Goal: Task Accomplishment & Management: Complete application form

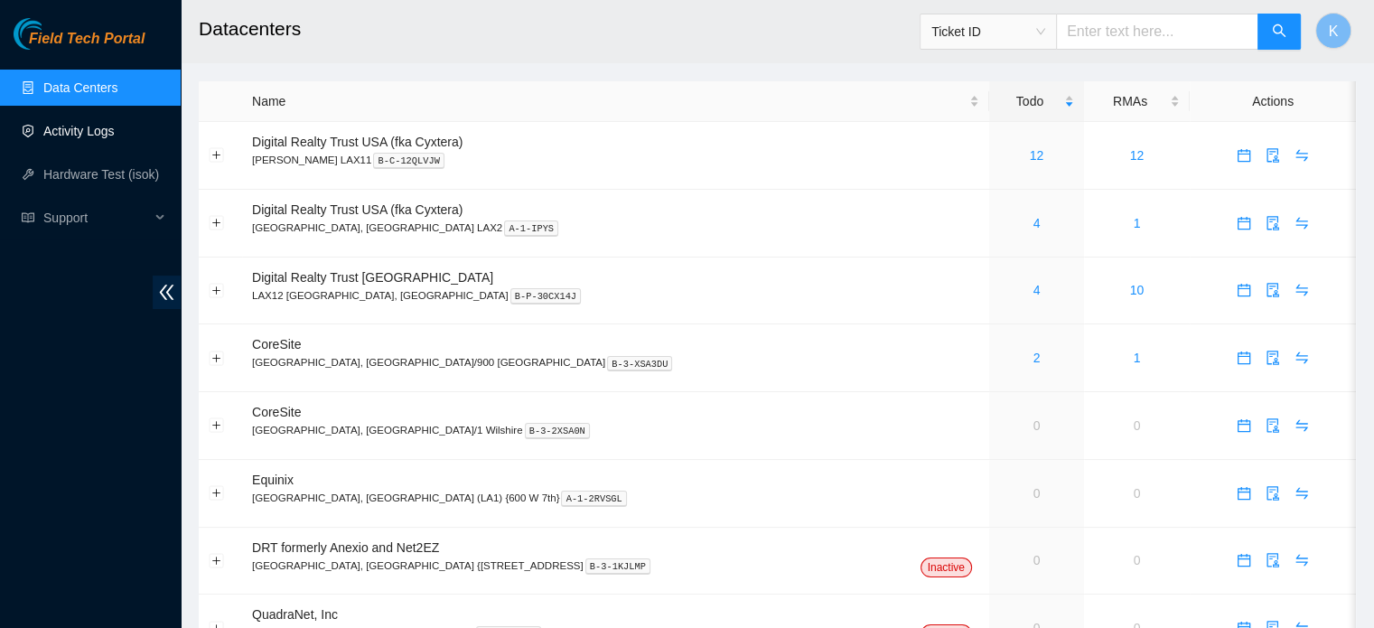
click at [76, 133] on link "Activity Logs" at bounding box center [78, 131] width 71 height 14
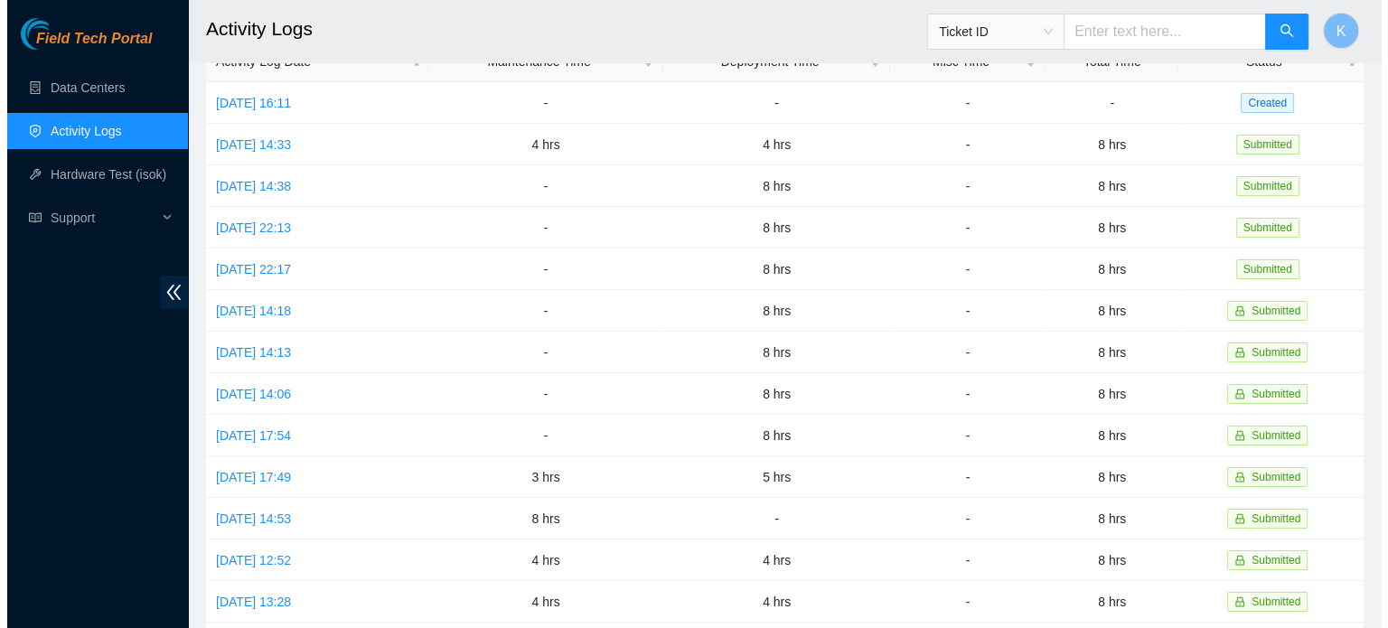
scroll to position [94, 0]
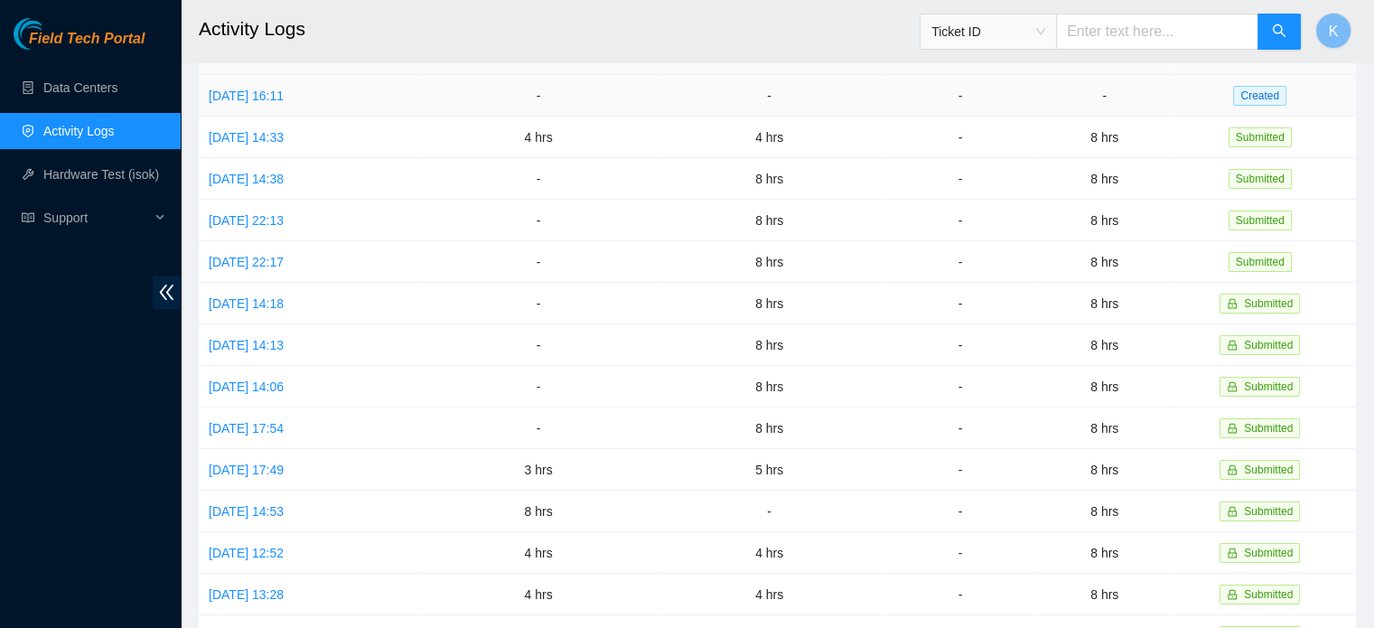
click at [284, 100] on link "[DATE] 16:11" at bounding box center [246, 96] width 75 height 14
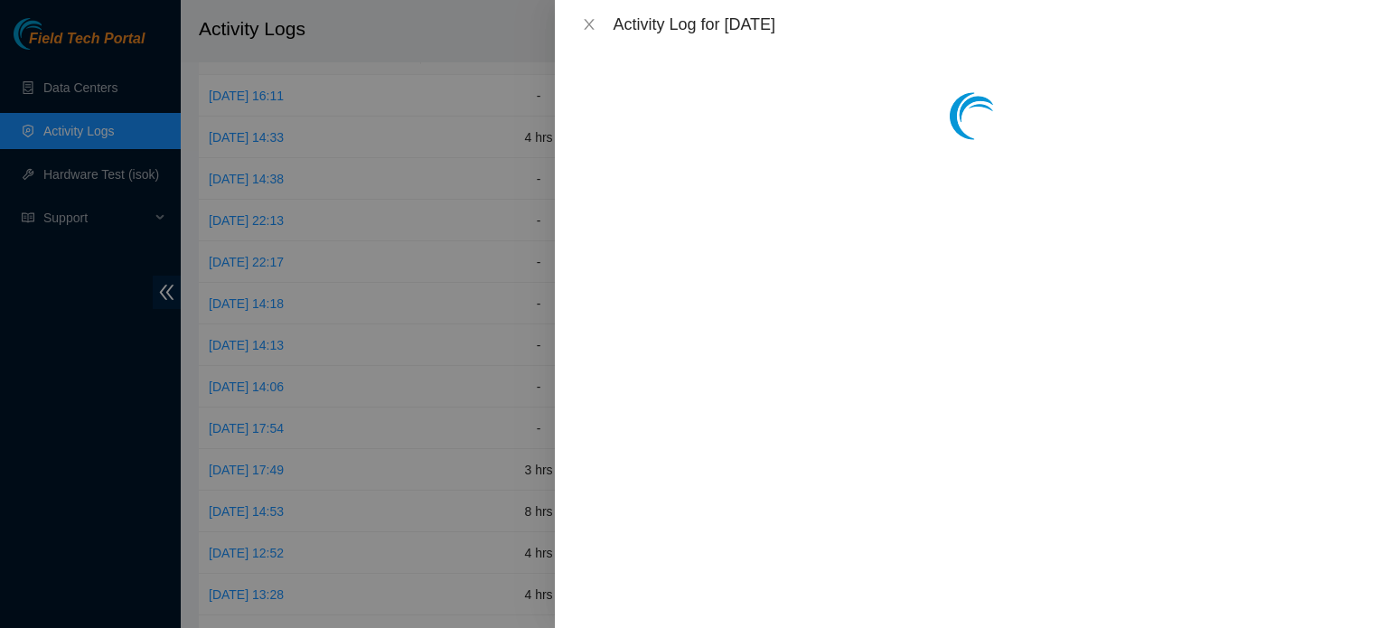
click at [285, 100] on div at bounding box center [694, 314] width 1388 height 628
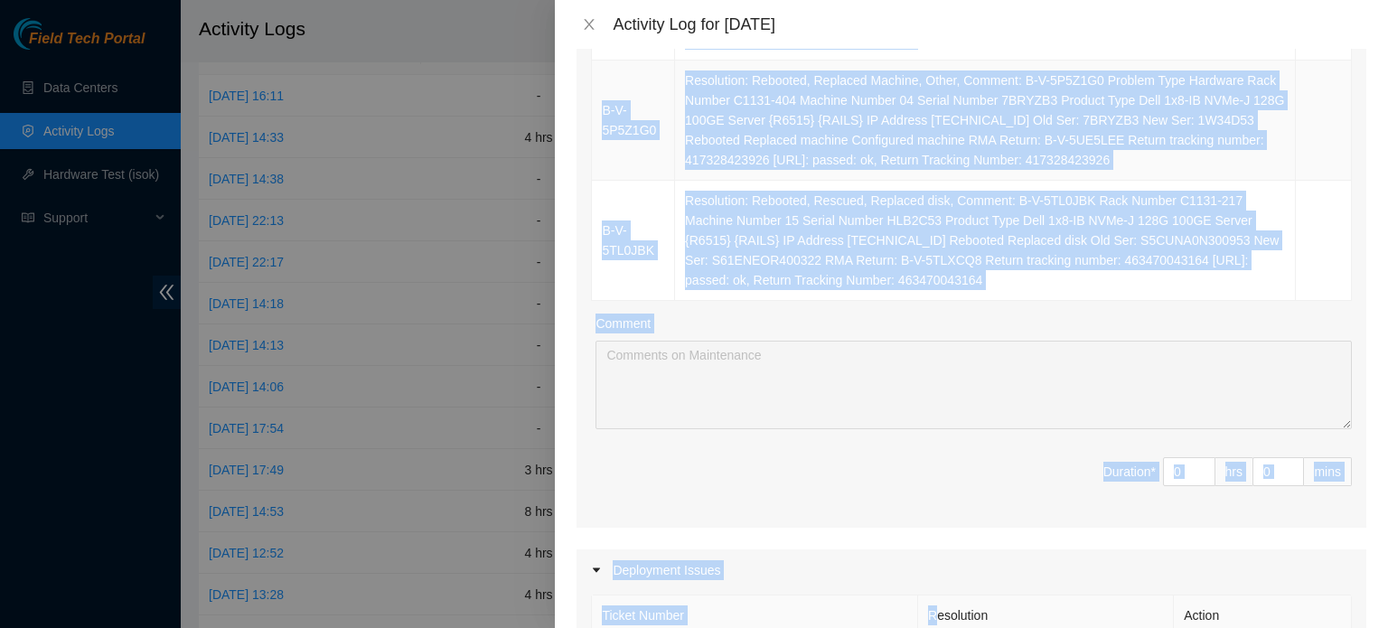
scroll to position [1764, 0]
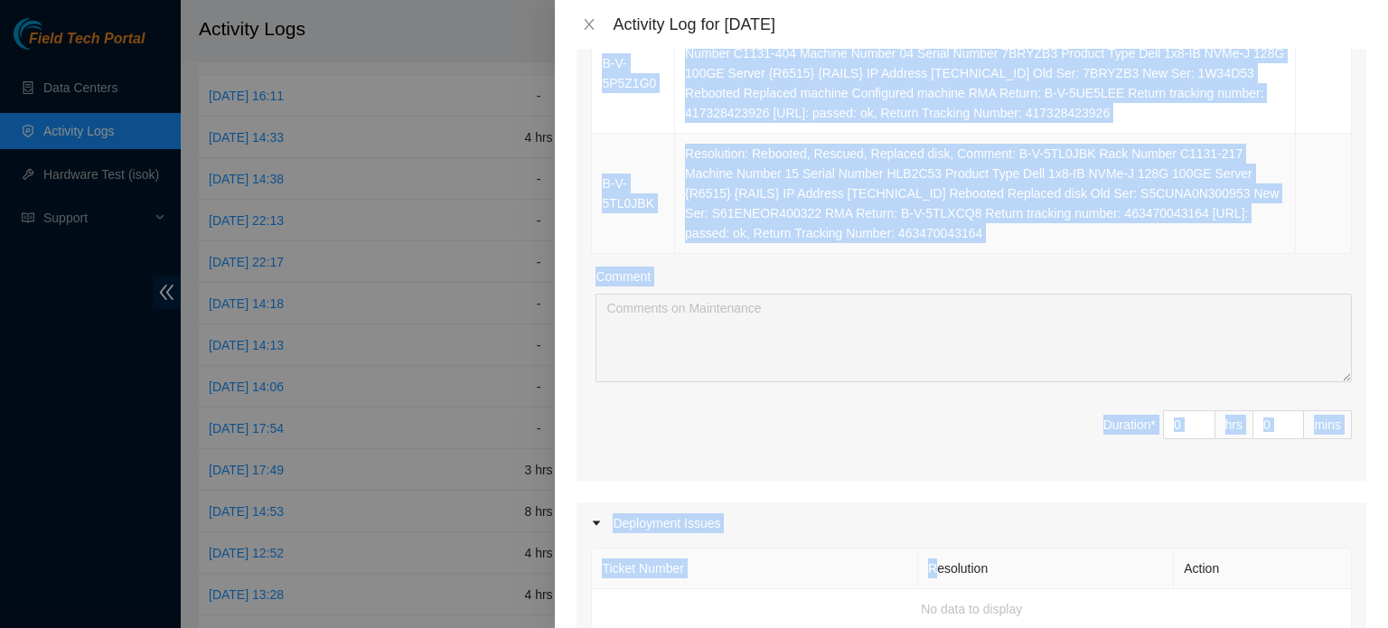
drag, startPoint x: 846, startPoint y: 117, endPoint x: 978, endPoint y: 228, distance: 172.6
copy tbody "B-W-14UCB1G Rack Number C618-305 Machine Number 10 Serial Number CT-4231107-004…"
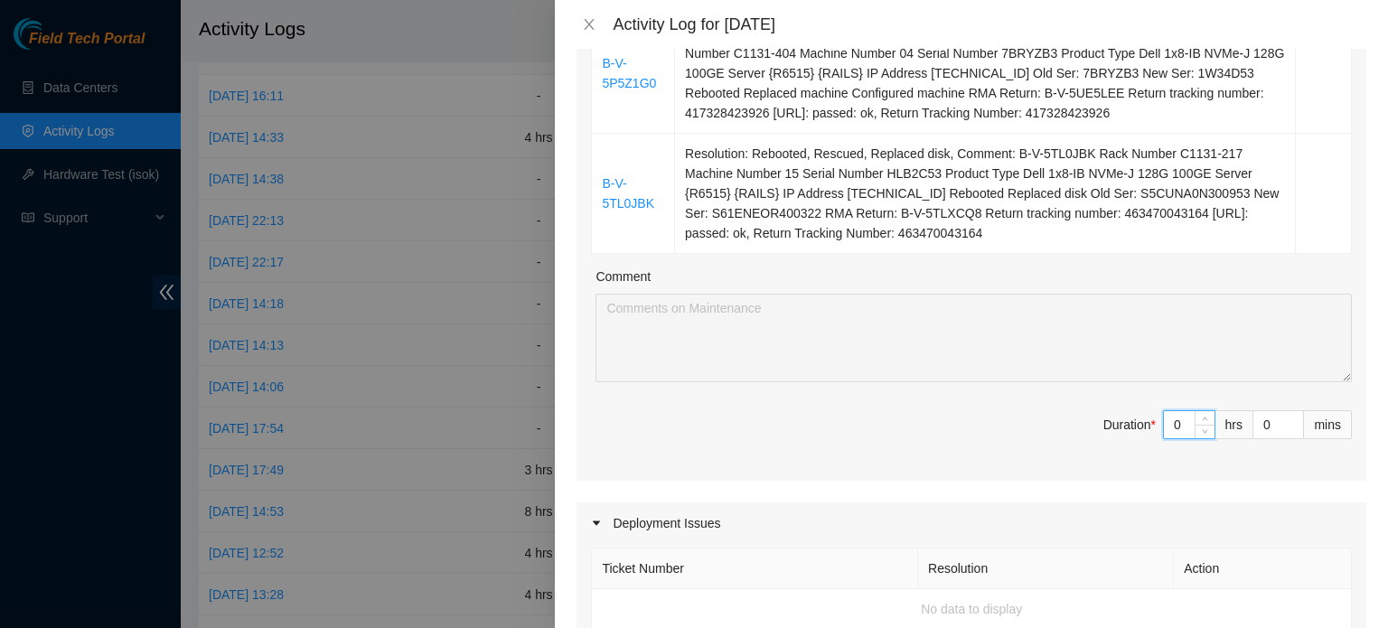
click at [1167, 421] on input "0" at bounding box center [1189, 424] width 51 height 27
type input "8"
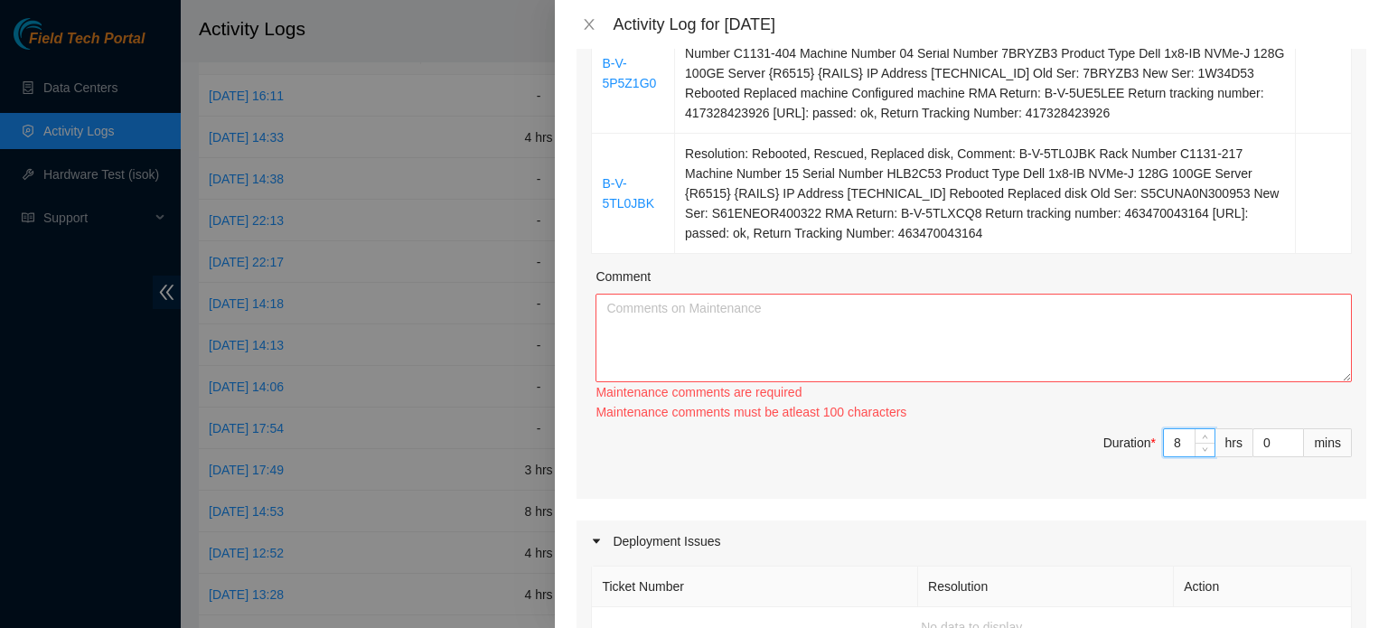
type input "8"
click at [1098, 329] on textarea "Comment" at bounding box center [973, 338] width 756 height 89
paste textarea "B-W-14UCB1G Rack Number C618-305 Machine Number 10 Serial Number CT-4231107-004…"
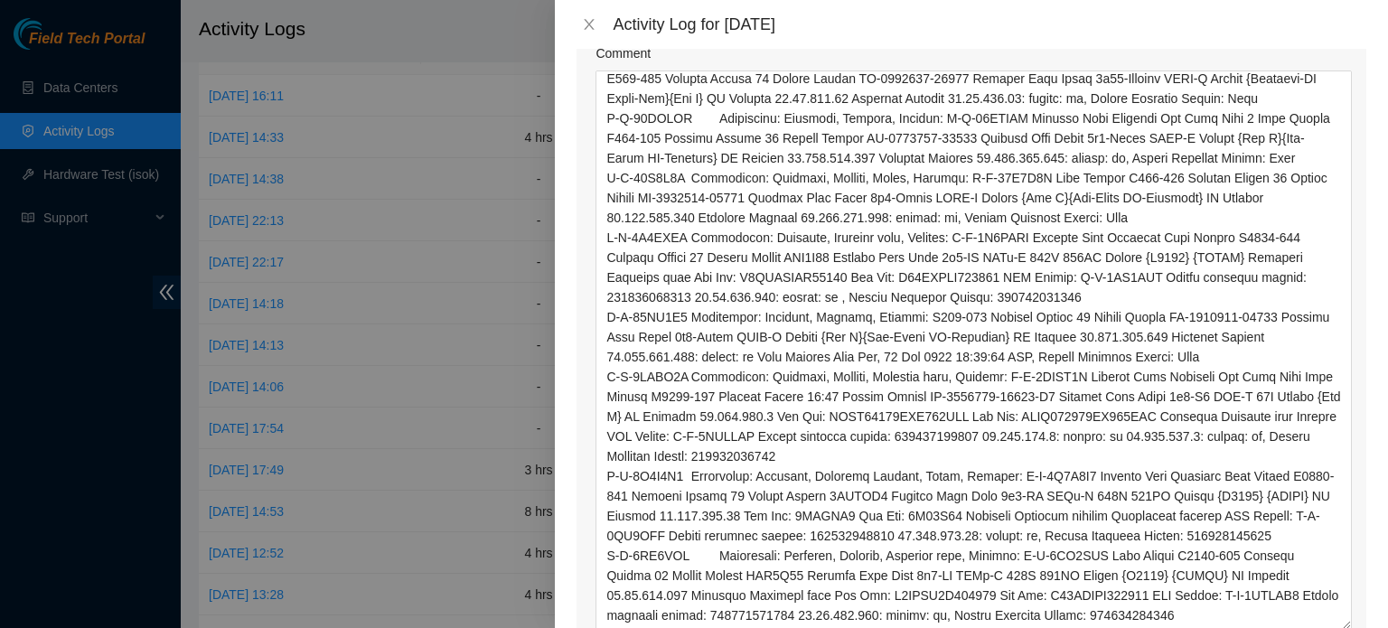
scroll to position [582, 0]
drag, startPoint x: 1330, startPoint y: 151, endPoint x: 1301, endPoint y: 622, distance: 471.6
click at [1301, 622] on textarea "Comment" at bounding box center [973, 349] width 756 height 559
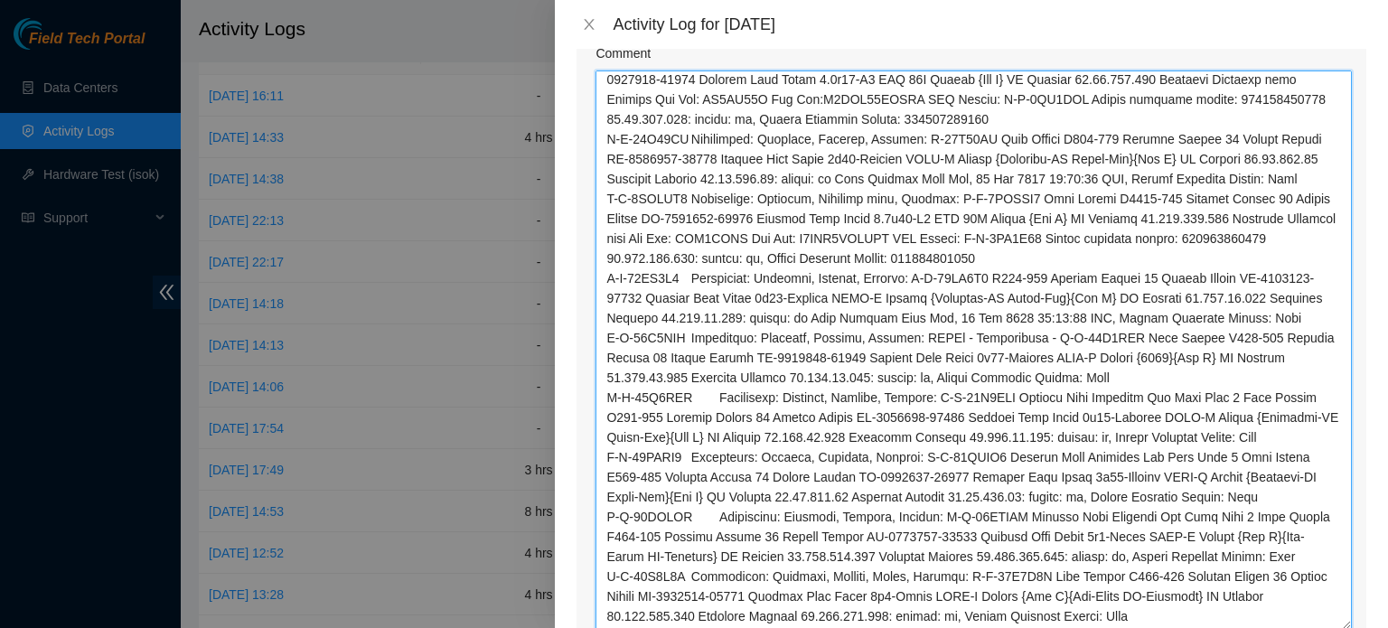
scroll to position [0, 0]
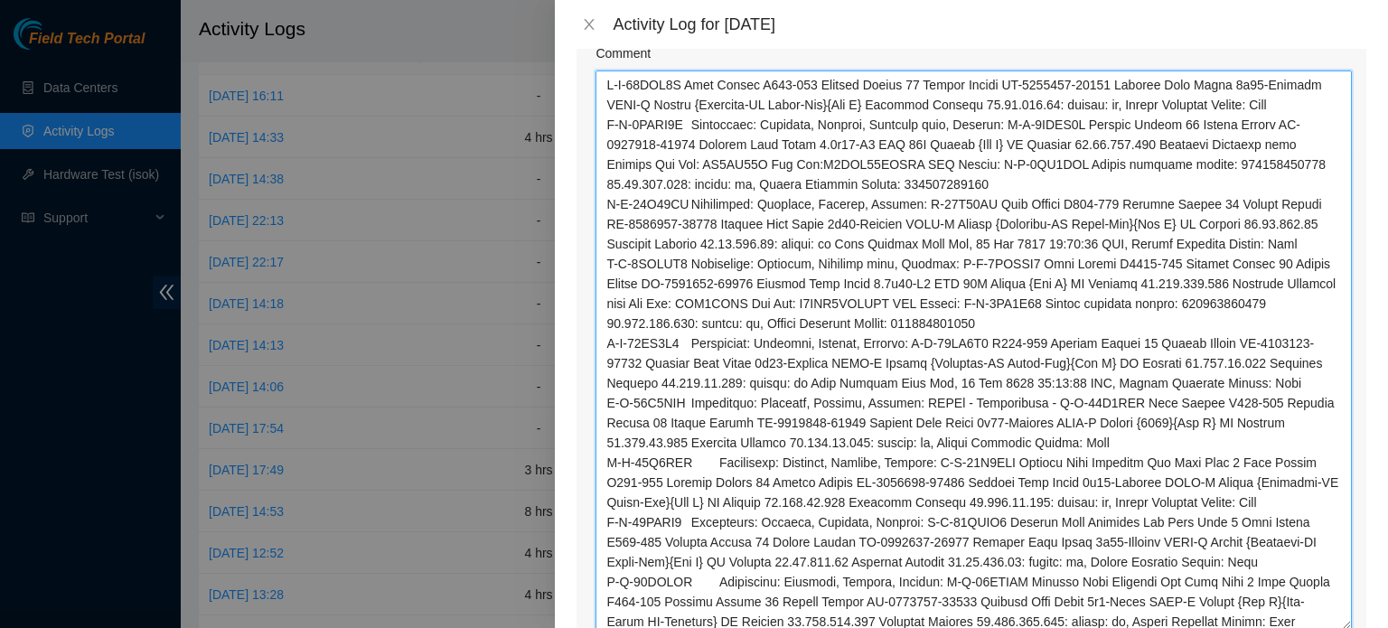
click at [692, 82] on textarea "Comment" at bounding box center [973, 349] width 756 height 559
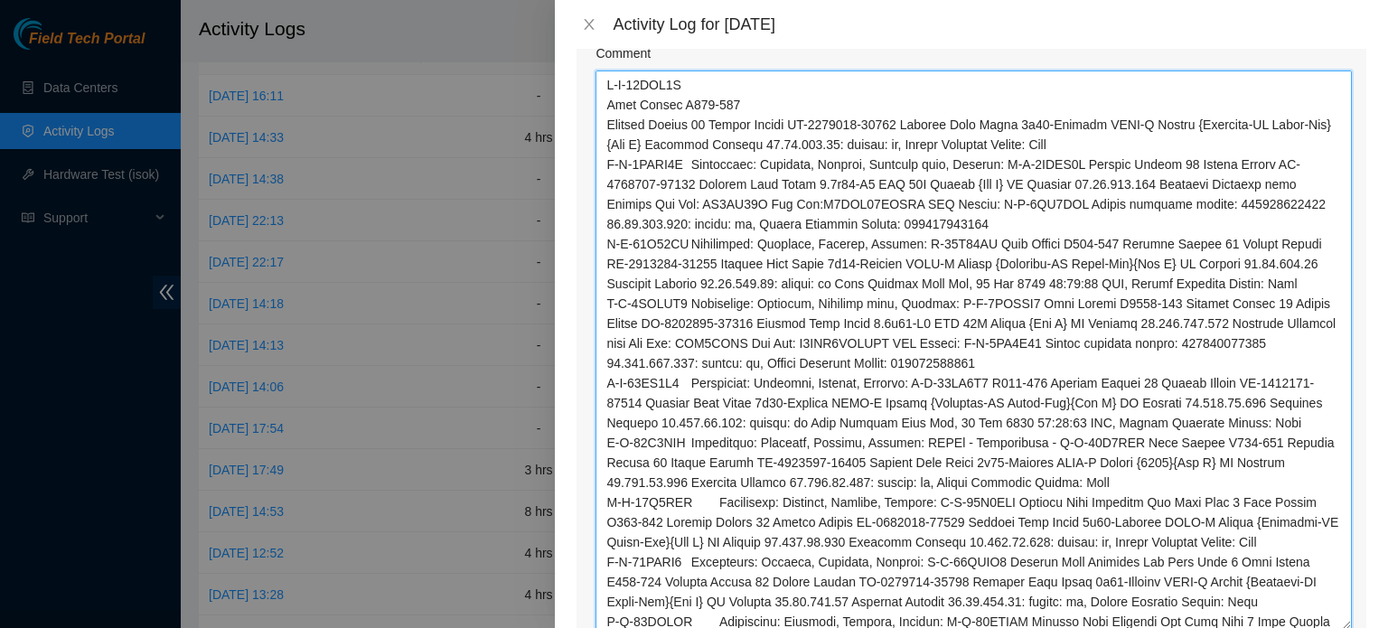
click at [669, 139] on textarea "Comment" at bounding box center [973, 349] width 756 height 559
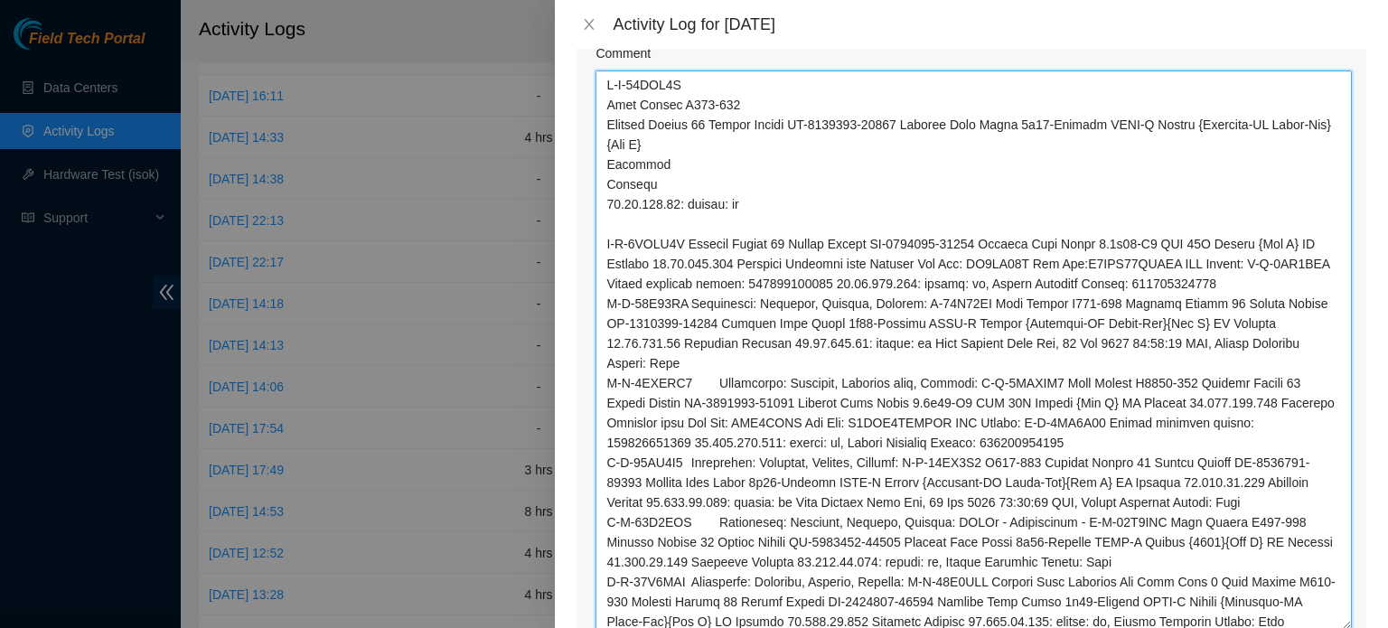
click at [689, 238] on textarea "Comment" at bounding box center [973, 349] width 756 height 559
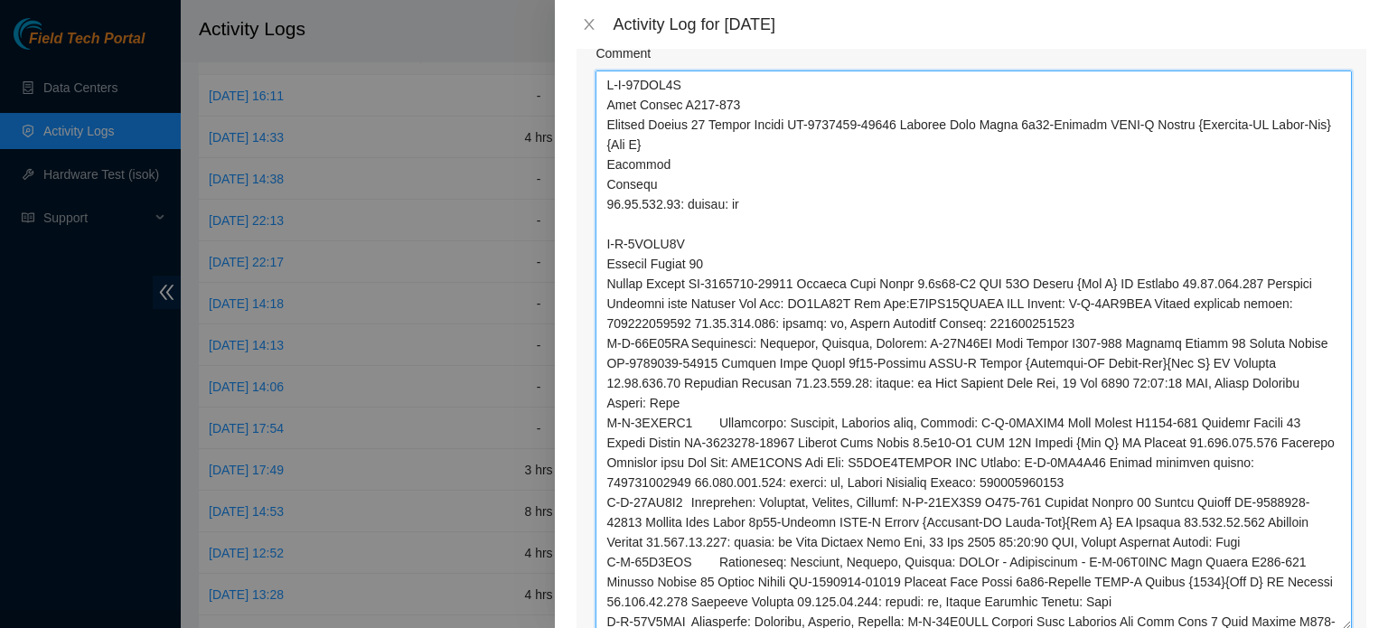
click at [1093, 278] on textarea "Comment" at bounding box center [973, 349] width 756 height 559
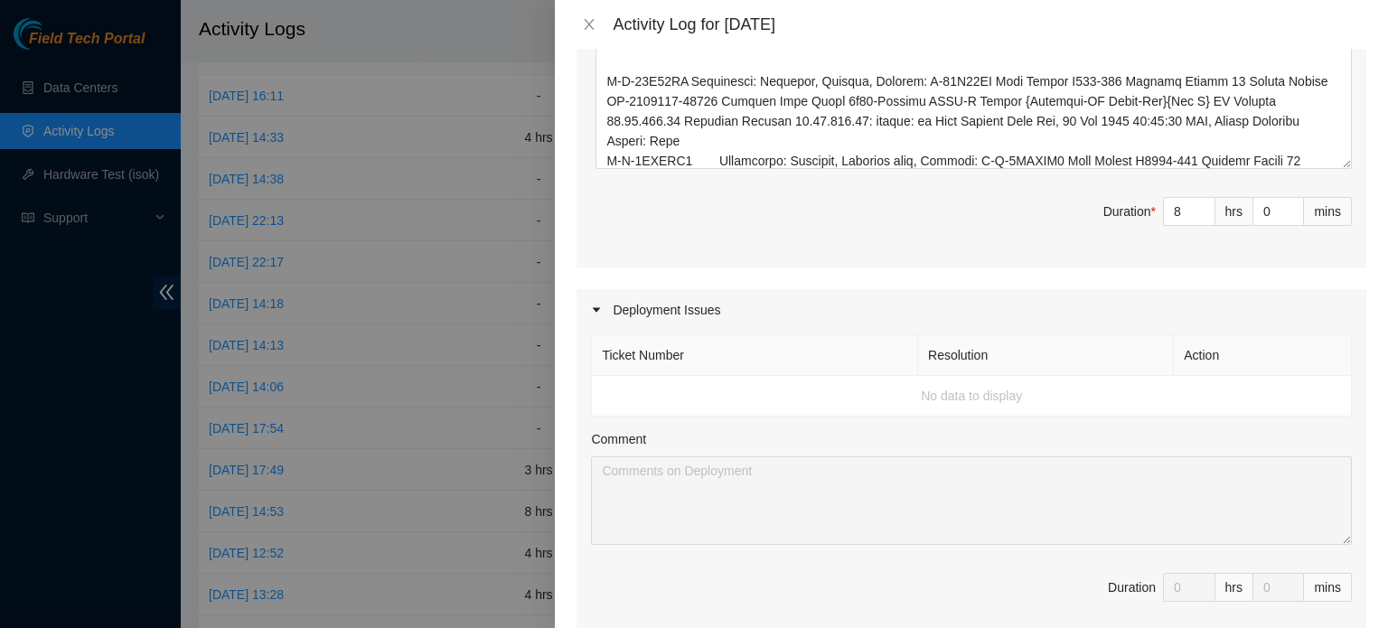
scroll to position [2458, 0]
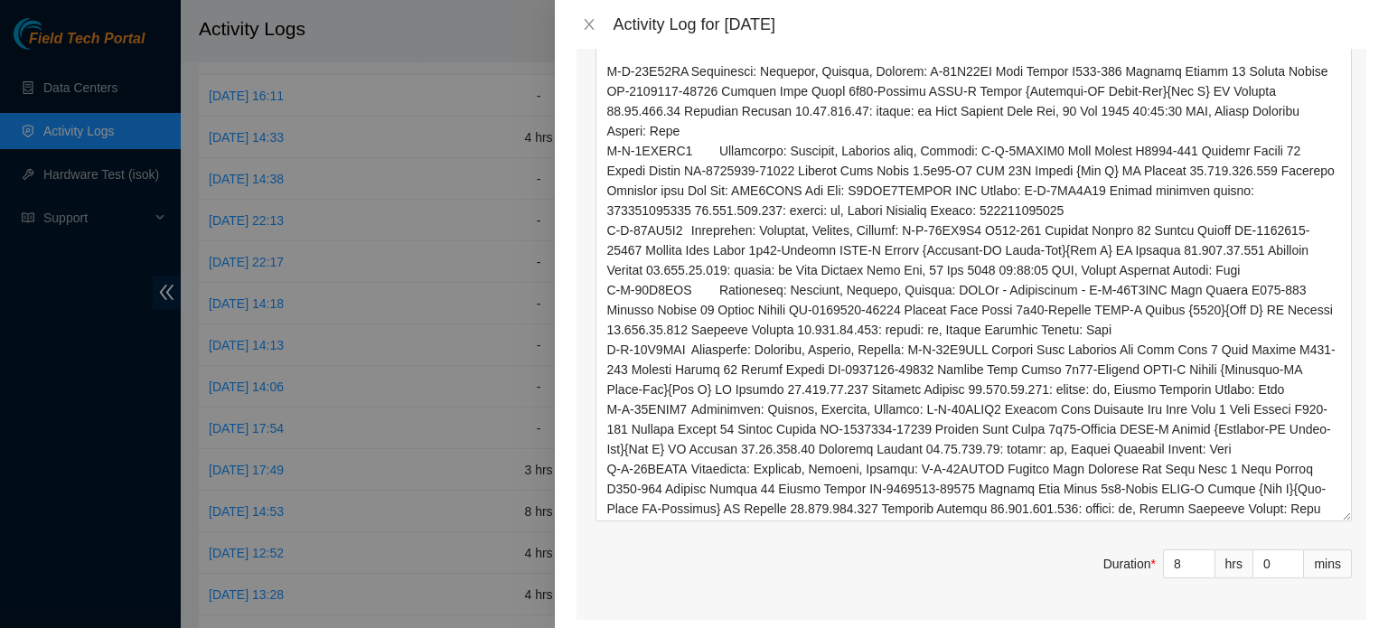
drag, startPoint x: 1335, startPoint y: 153, endPoint x: 1329, endPoint y: 517, distance: 364.2
click at [1329, 517] on textarea "Comment" at bounding box center [973, 61] width 756 height 922
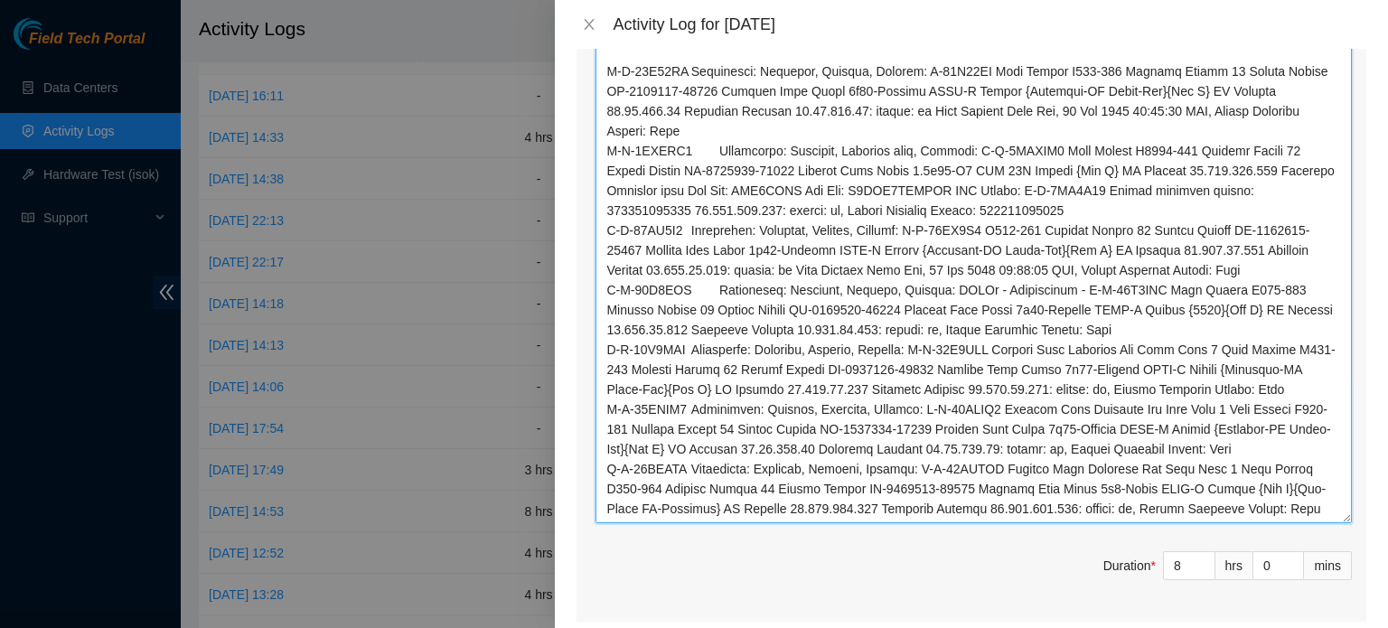
drag, startPoint x: 688, startPoint y: 67, endPoint x: 995, endPoint y: 71, distance: 306.3
click at [995, 71] on textarea "Comment" at bounding box center [973, 61] width 756 height 923
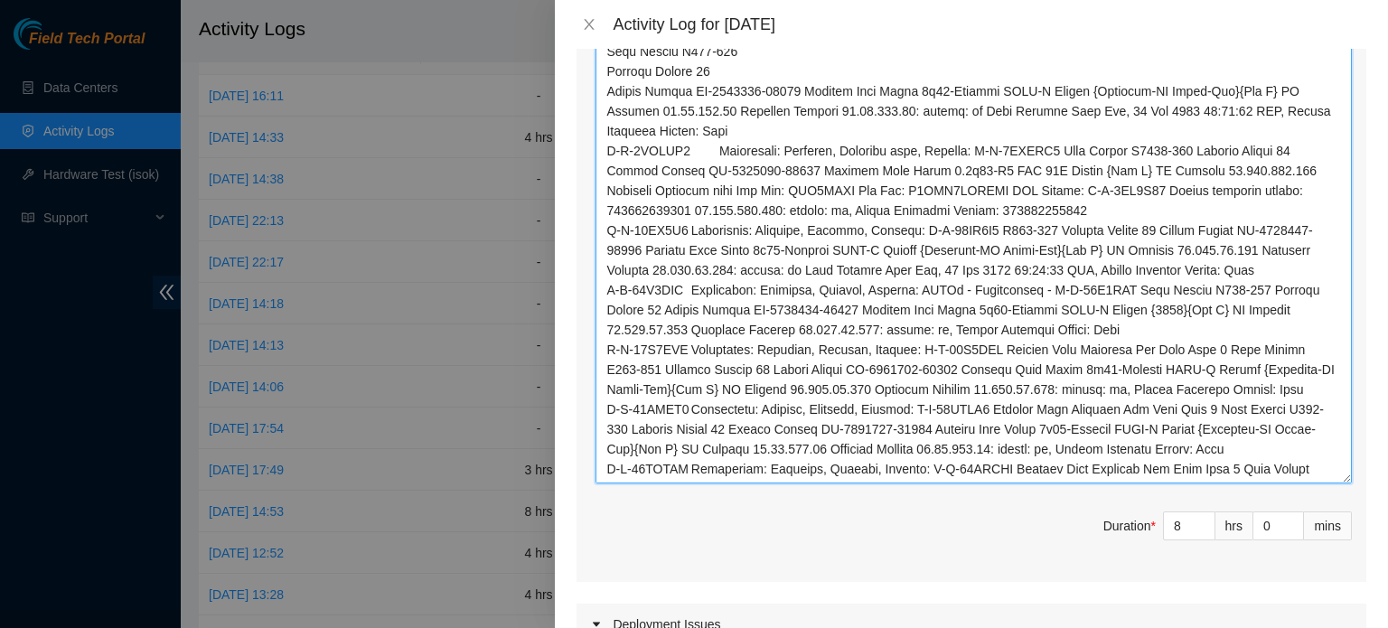
scroll to position [2516, 0]
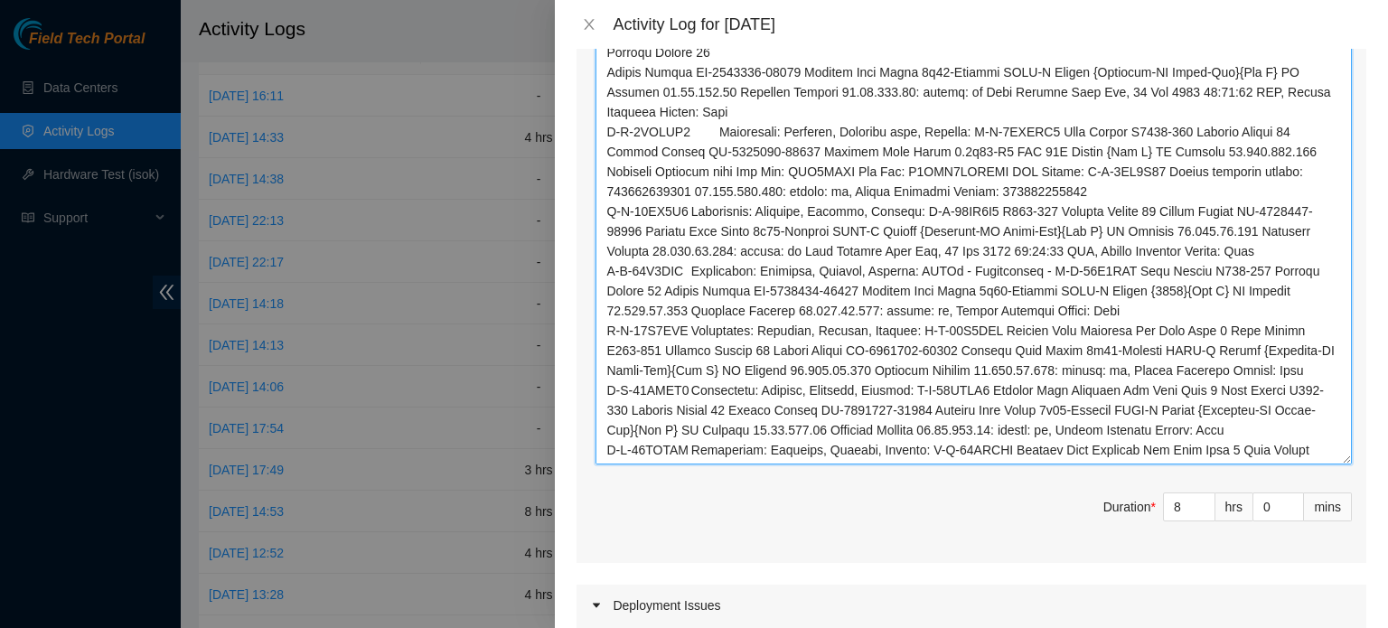
click at [1258, 67] on textarea "Comment" at bounding box center [973, 2] width 756 height 923
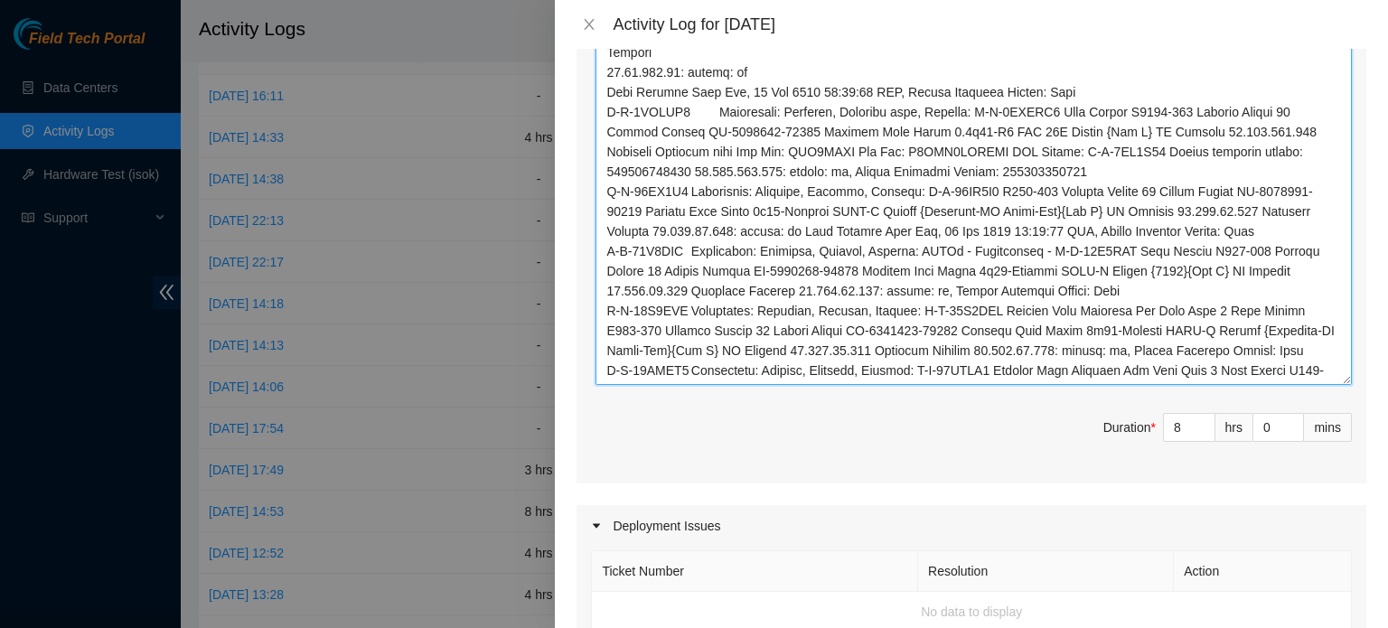
scroll to position [2617, 0]
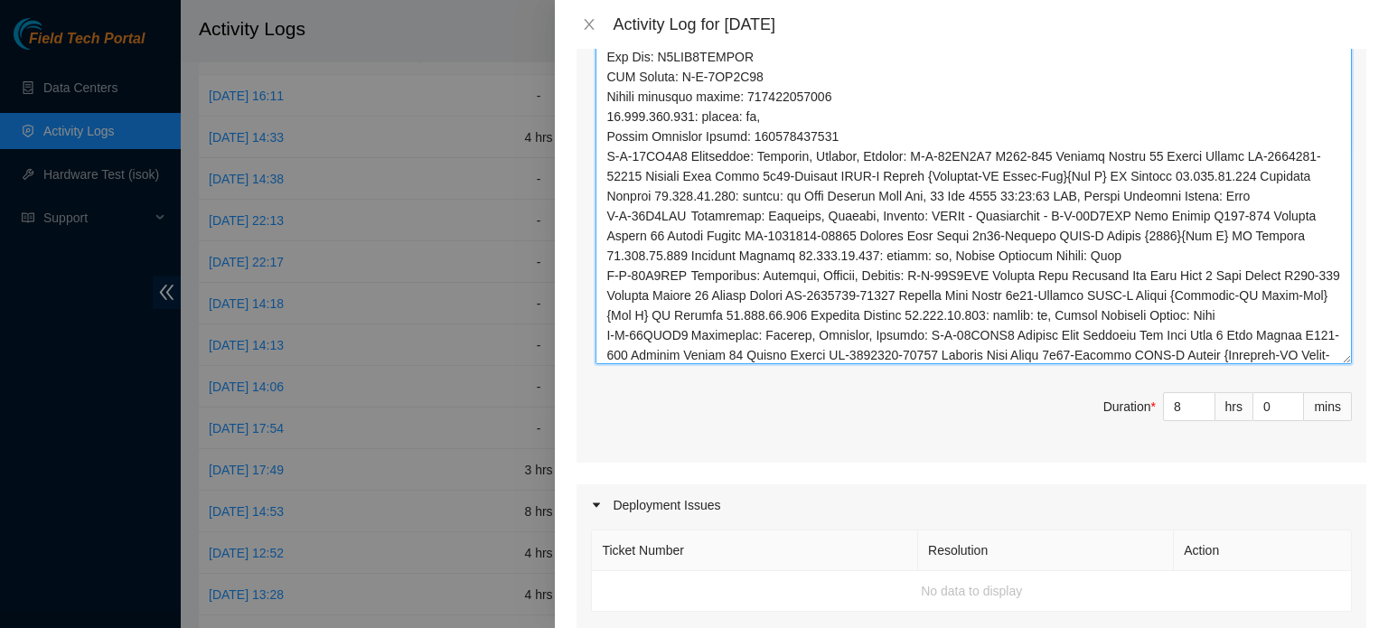
scroll to position [233, 0]
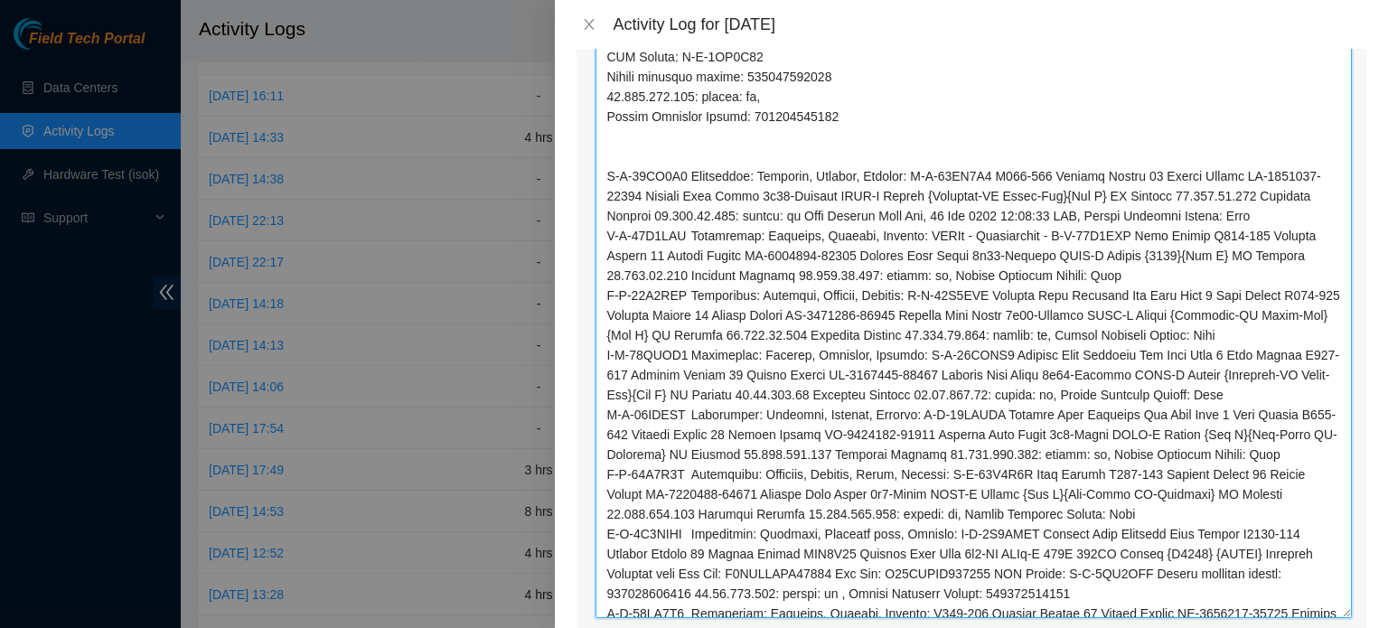
drag, startPoint x: 1333, startPoint y: 357, endPoint x: 1320, endPoint y: 610, distance: 253.3
click at [1320, 610] on textarea "Comment" at bounding box center [973, 29] width 756 height 1177
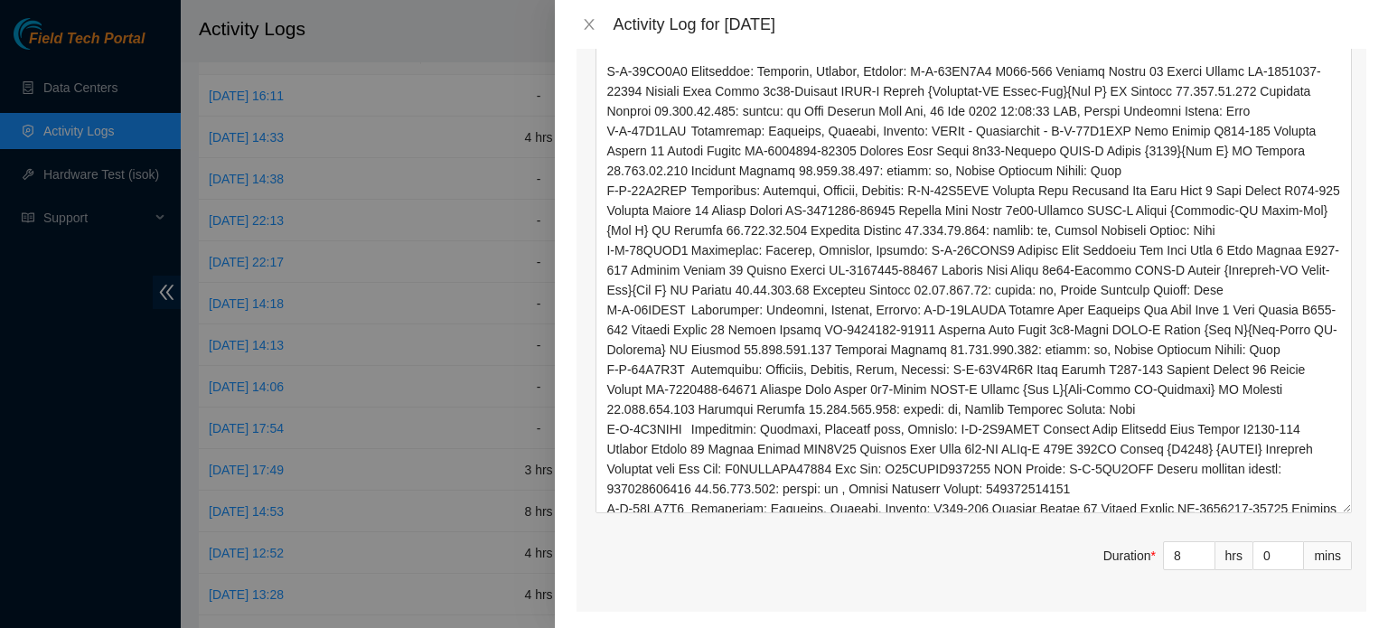
scroll to position [2727, 0]
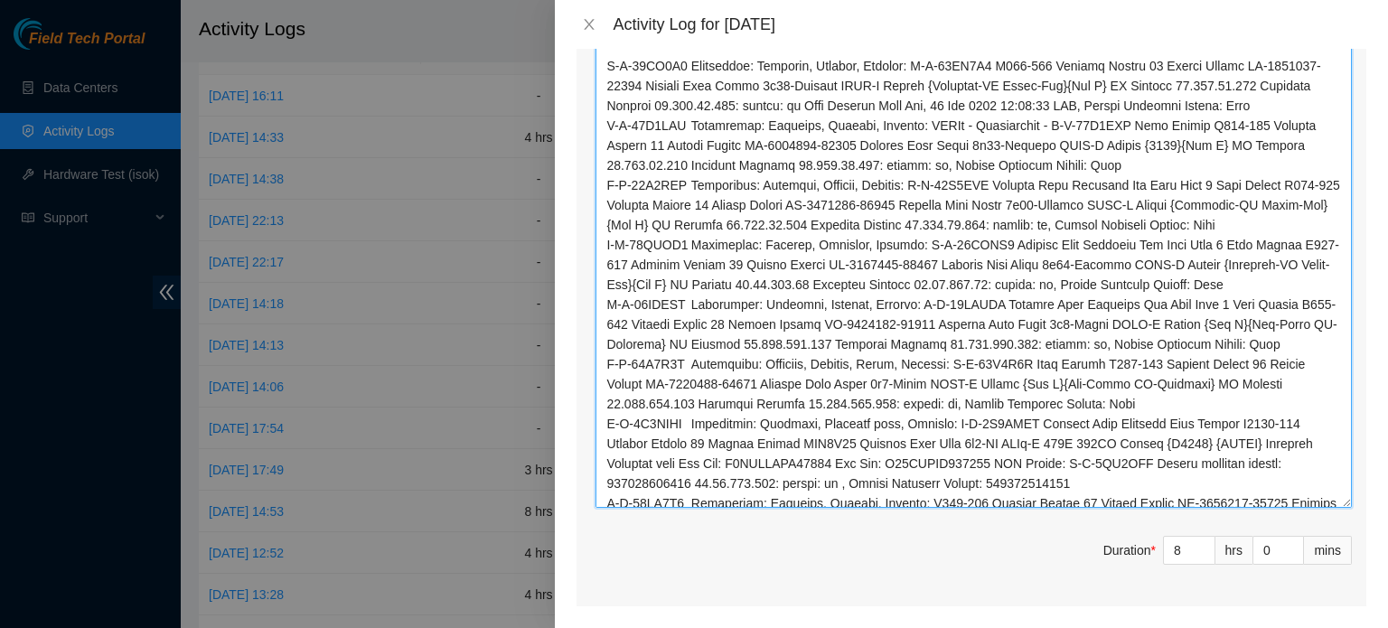
drag, startPoint x: 713, startPoint y: 63, endPoint x: 1042, endPoint y: 64, distance: 328.9
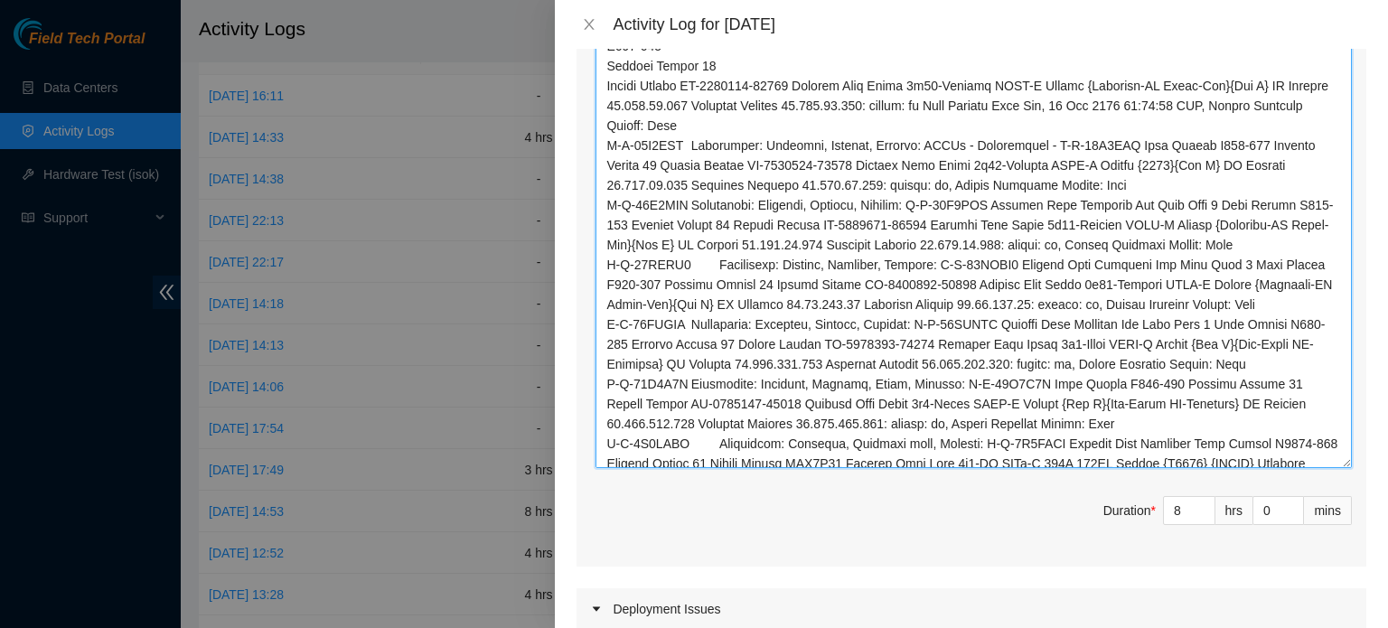
scroll to position [2786, 0]
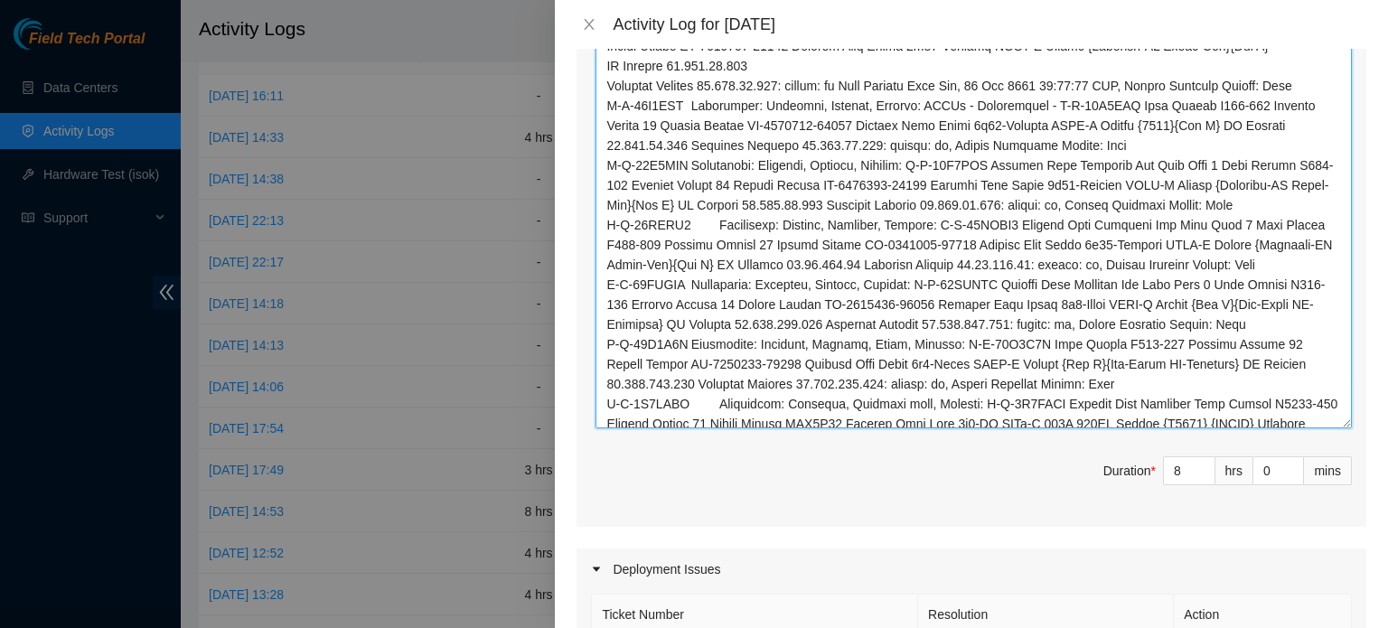
scroll to position [2826, 0]
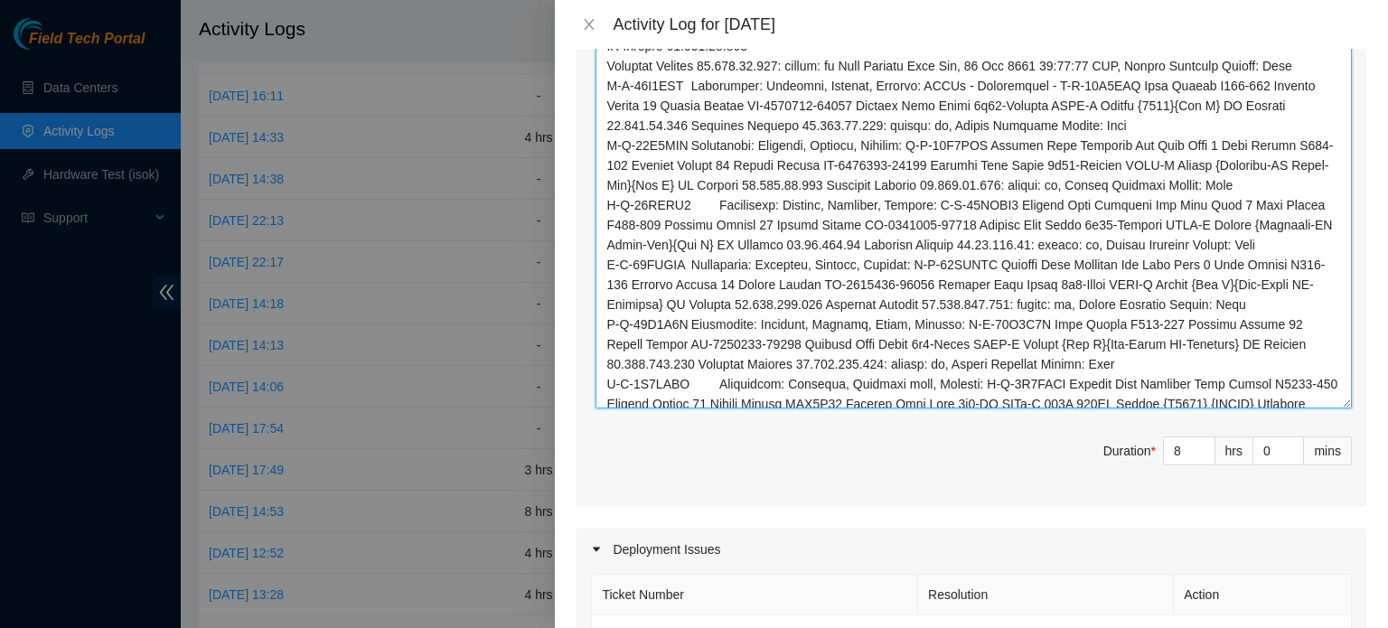
drag, startPoint x: 1146, startPoint y: 61, endPoint x: 1086, endPoint y: 104, distance: 73.7
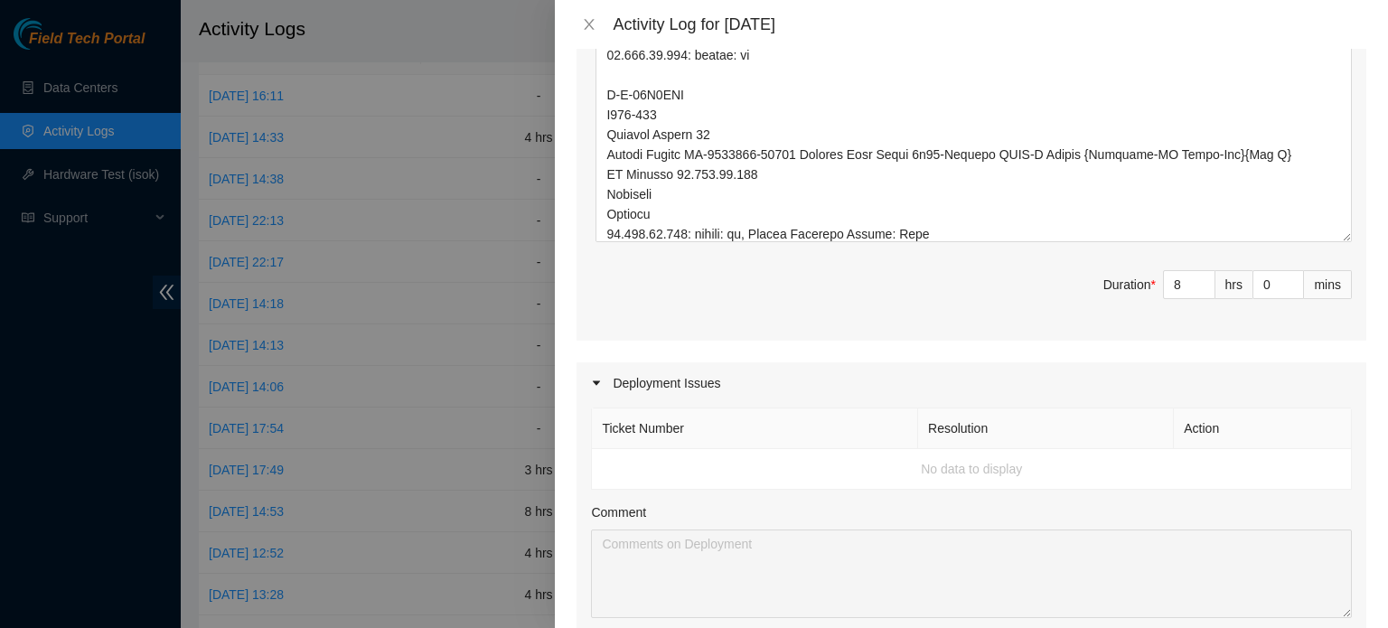
scroll to position [2931, 0]
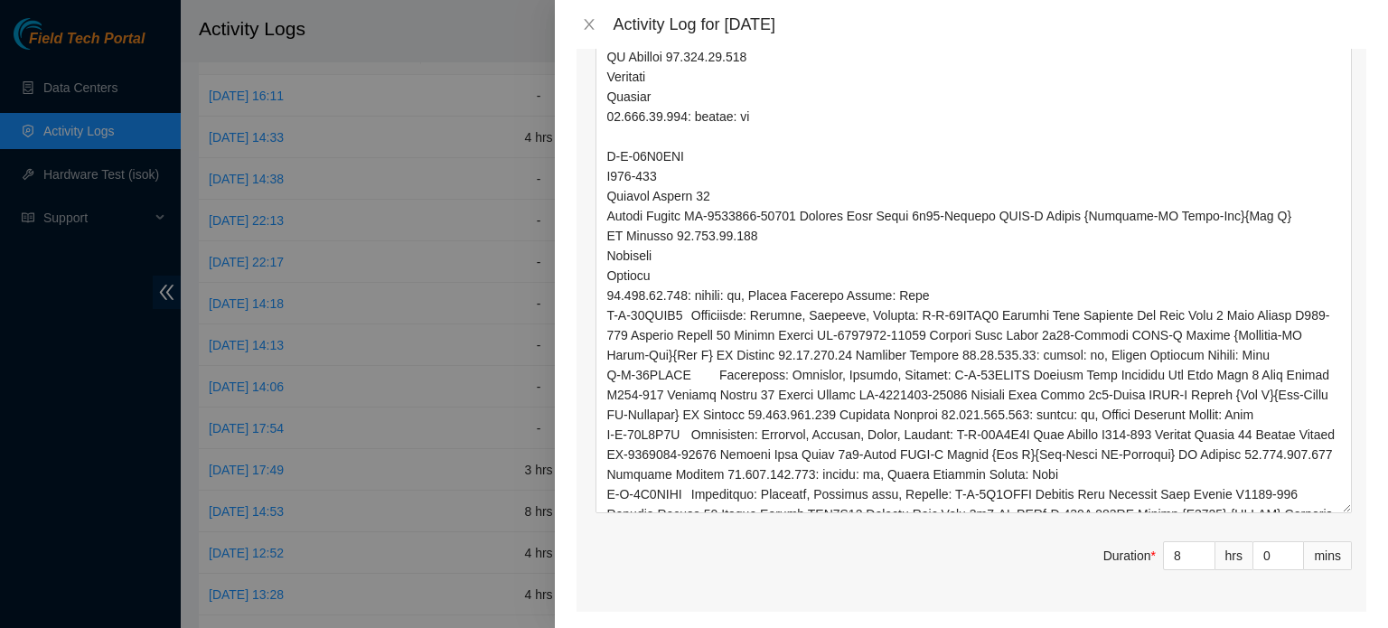
drag, startPoint x: 1331, startPoint y: 295, endPoint x: 1332, endPoint y: 509, distance: 213.2
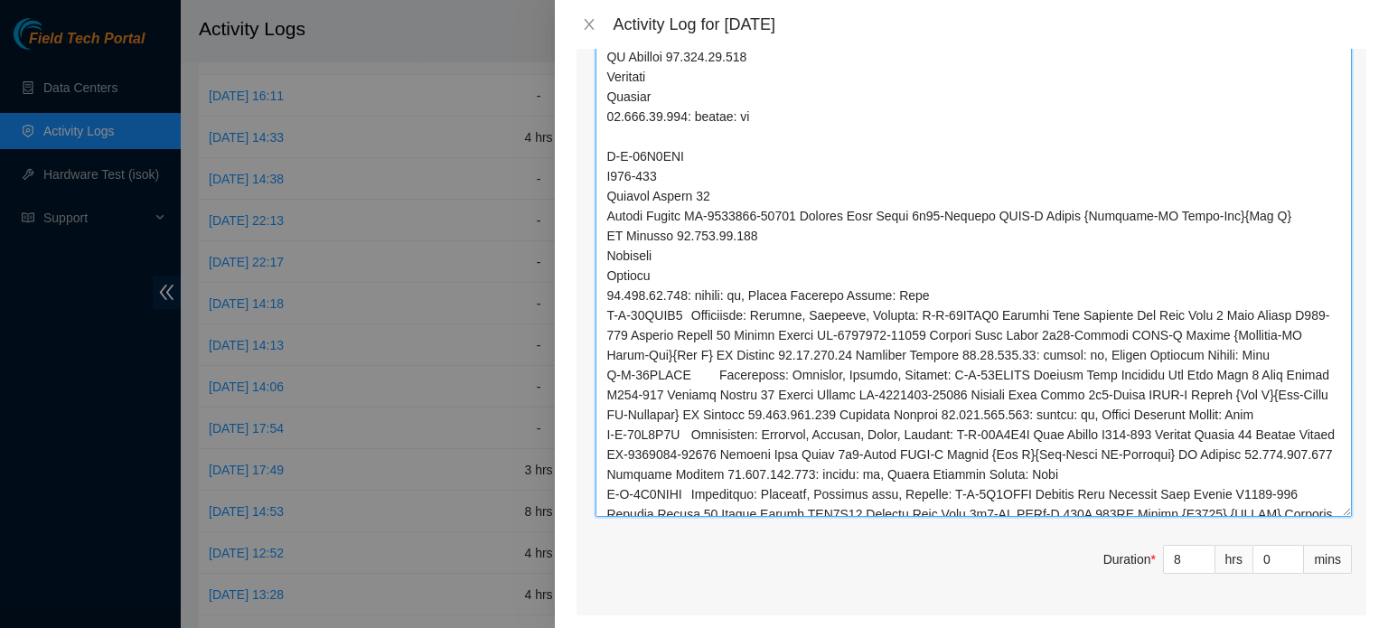
drag, startPoint x: 747, startPoint y: 295, endPoint x: 927, endPoint y: 310, distance: 180.5
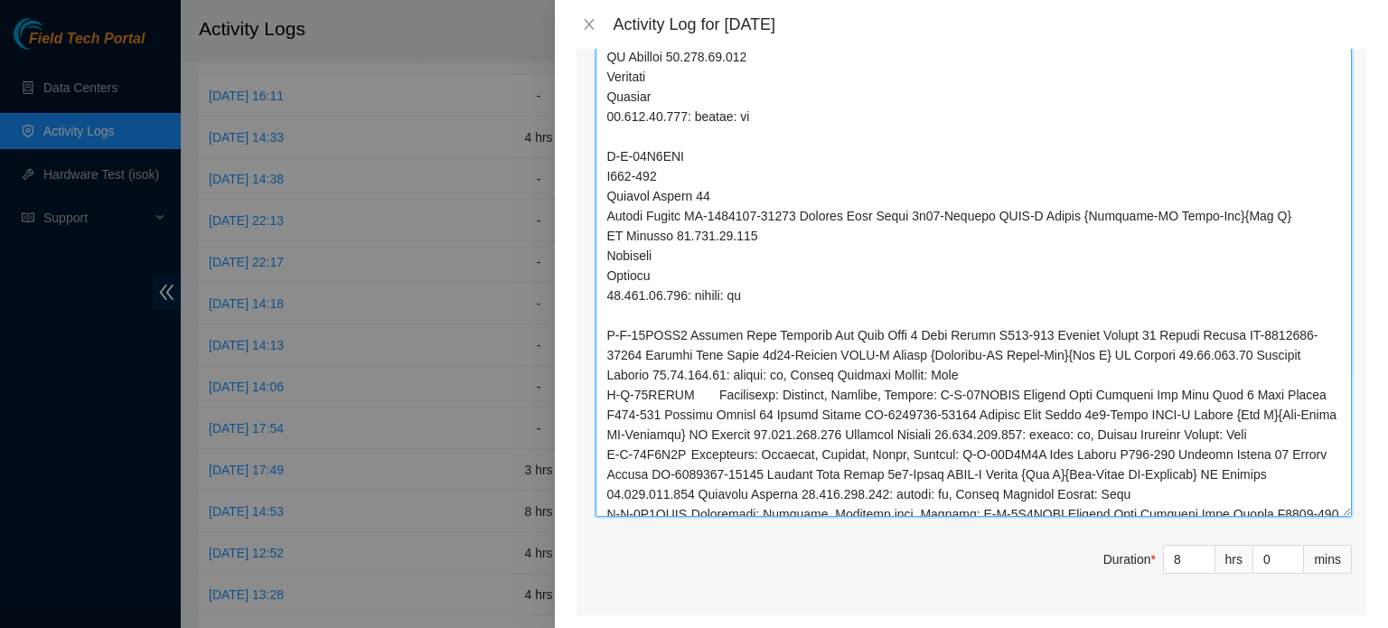
drag, startPoint x: 688, startPoint y: 332, endPoint x: 993, endPoint y: 328, distance: 304.5
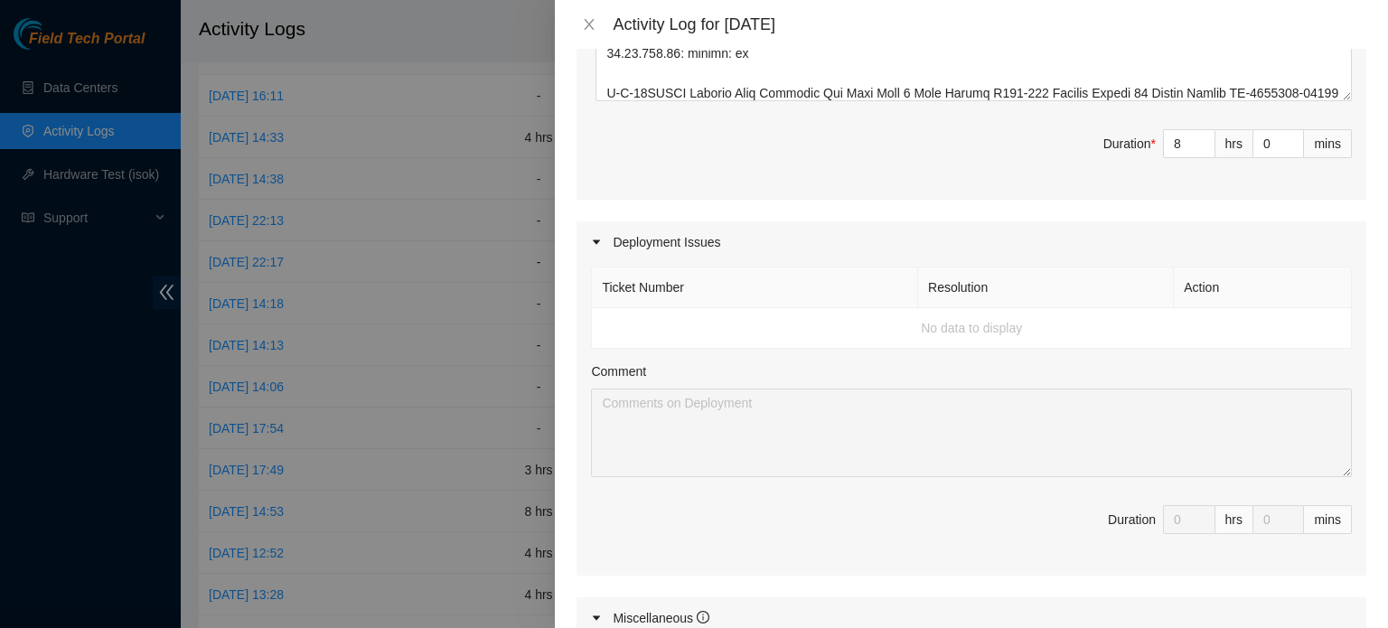
scroll to position [3353, 0]
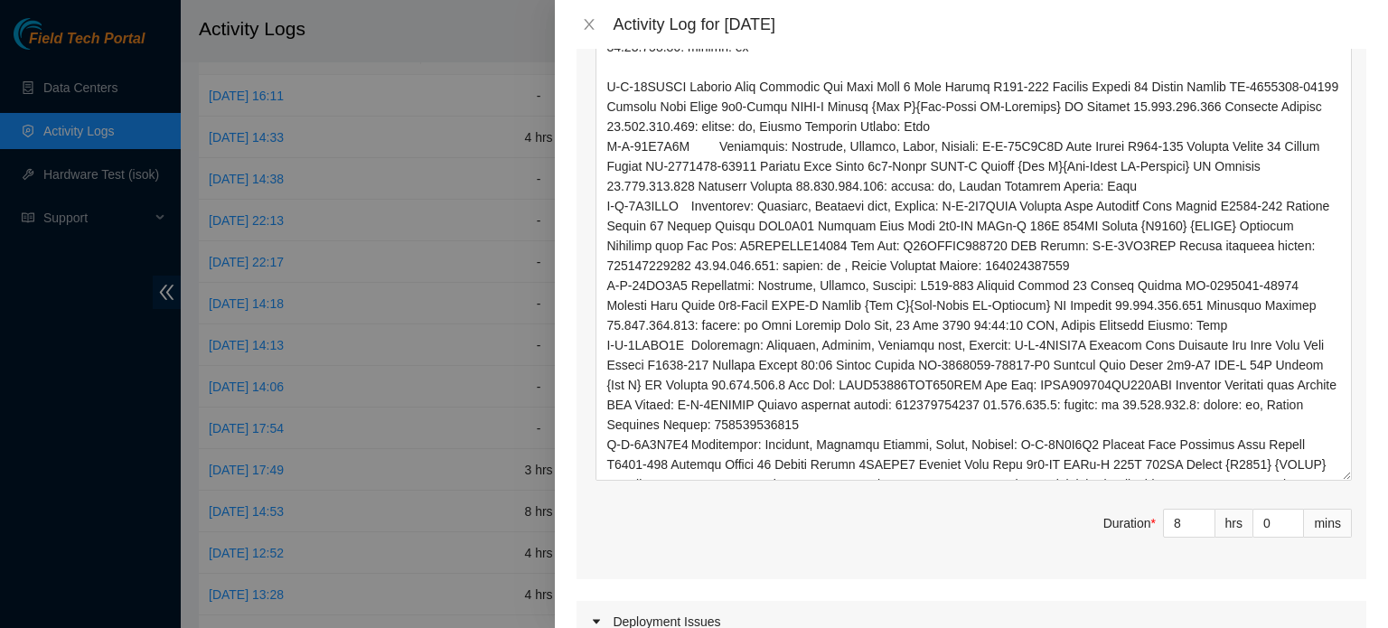
drag, startPoint x: 1331, startPoint y: 88, endPoint x: 1323, endPoint y: 473, distance: 385.0
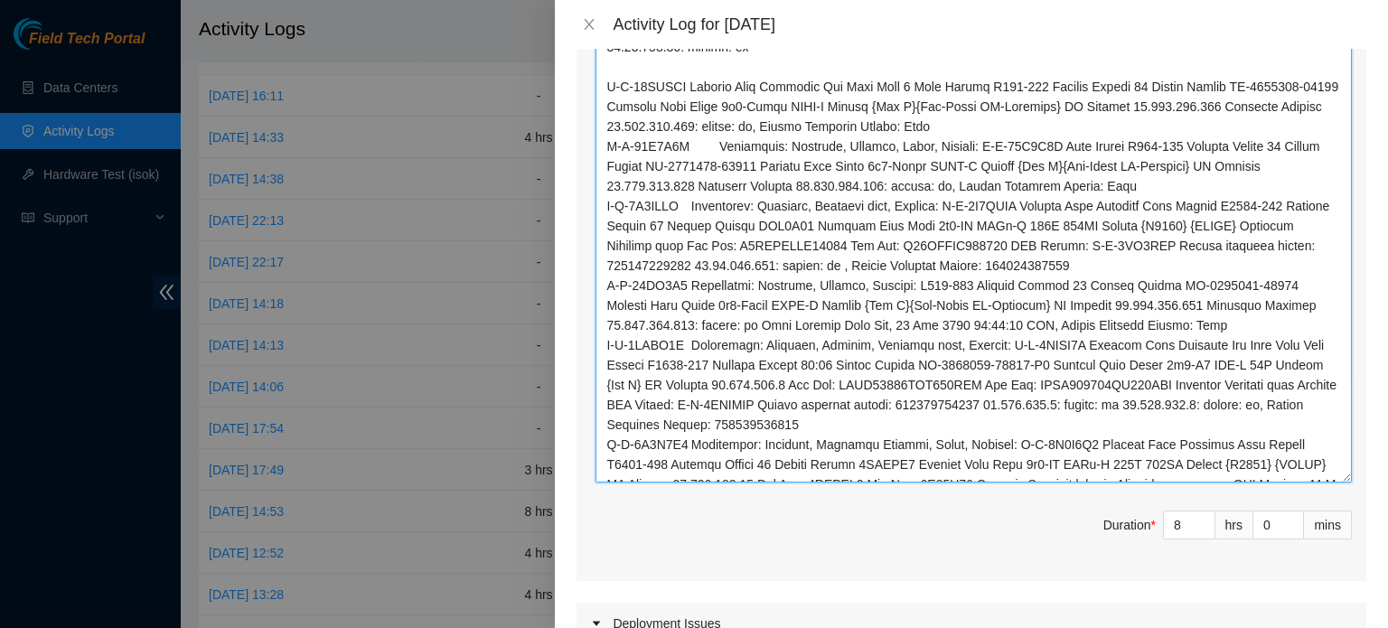
drag, startPoint x: 687, startPoint y: 83, endPoint x: 989, endPoint y: 89, distance: 302.7
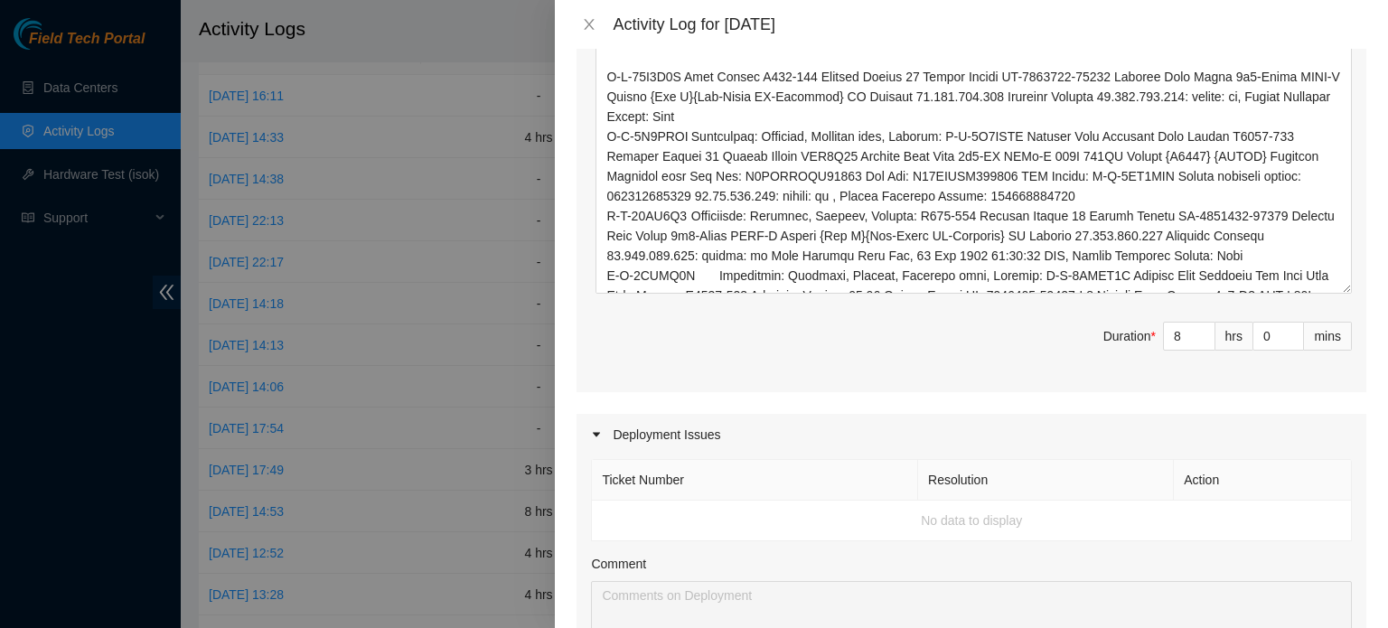
scroll to position [3549, 0]
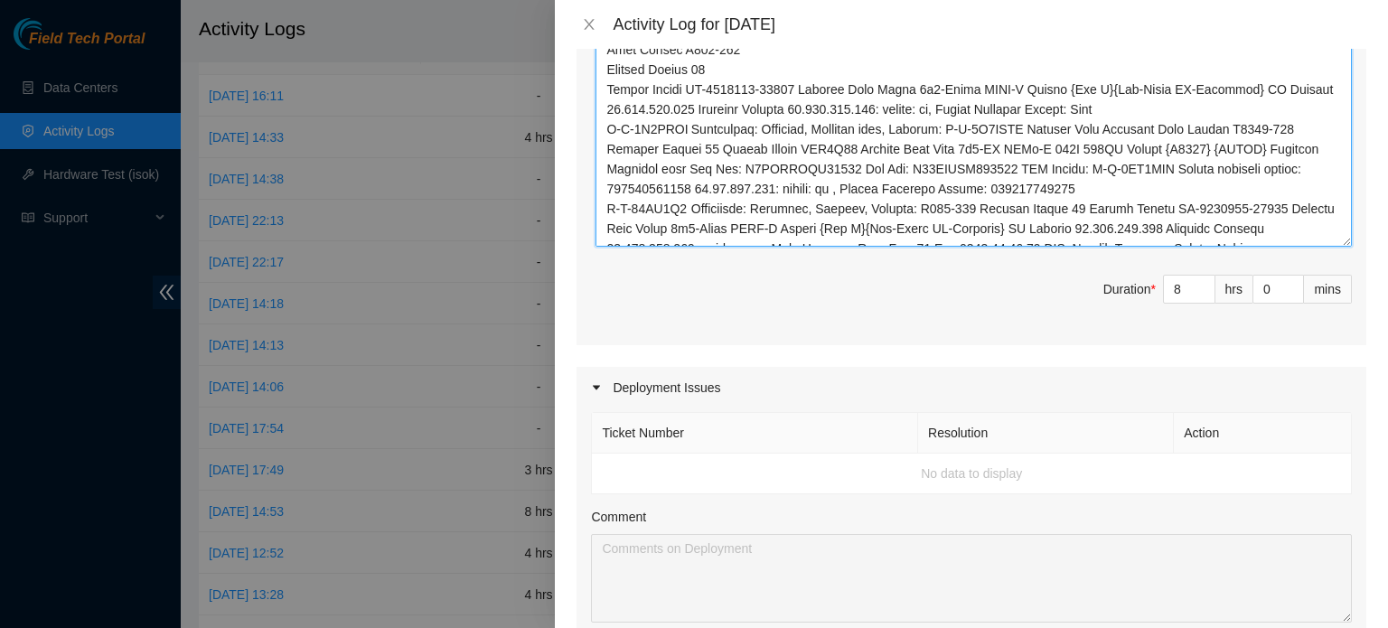
scroll to position [3608, 0]
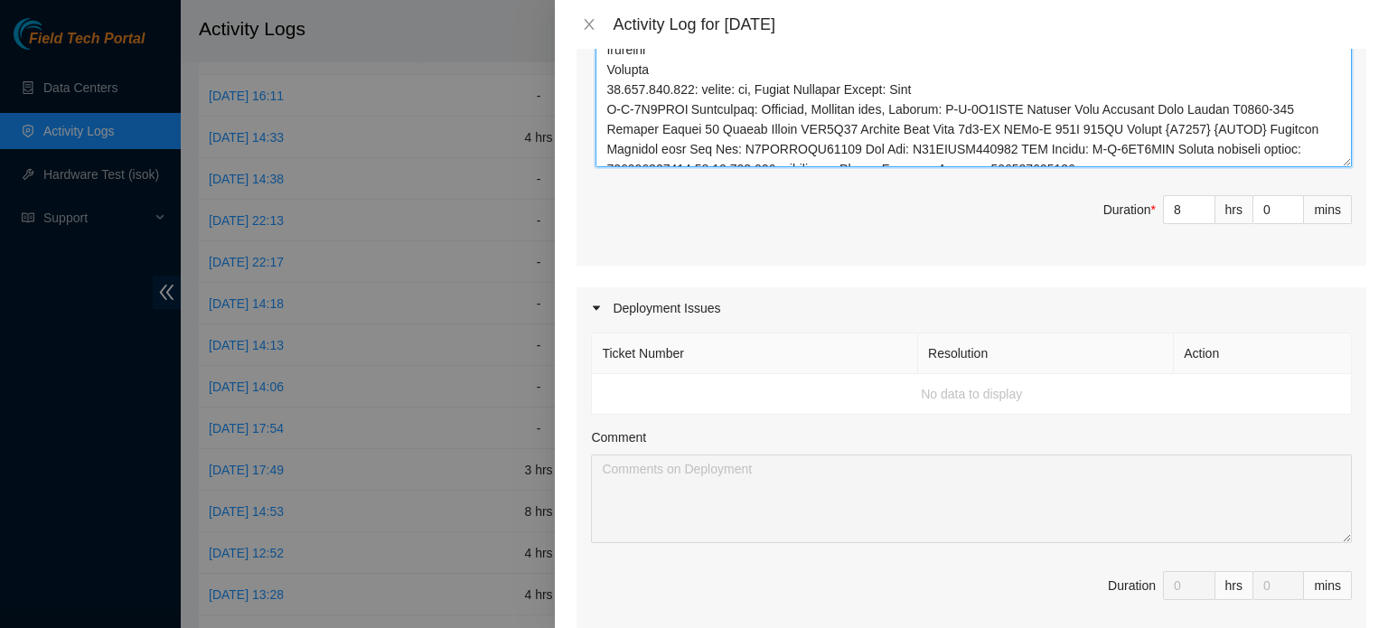
scroll to position [3687, 0]
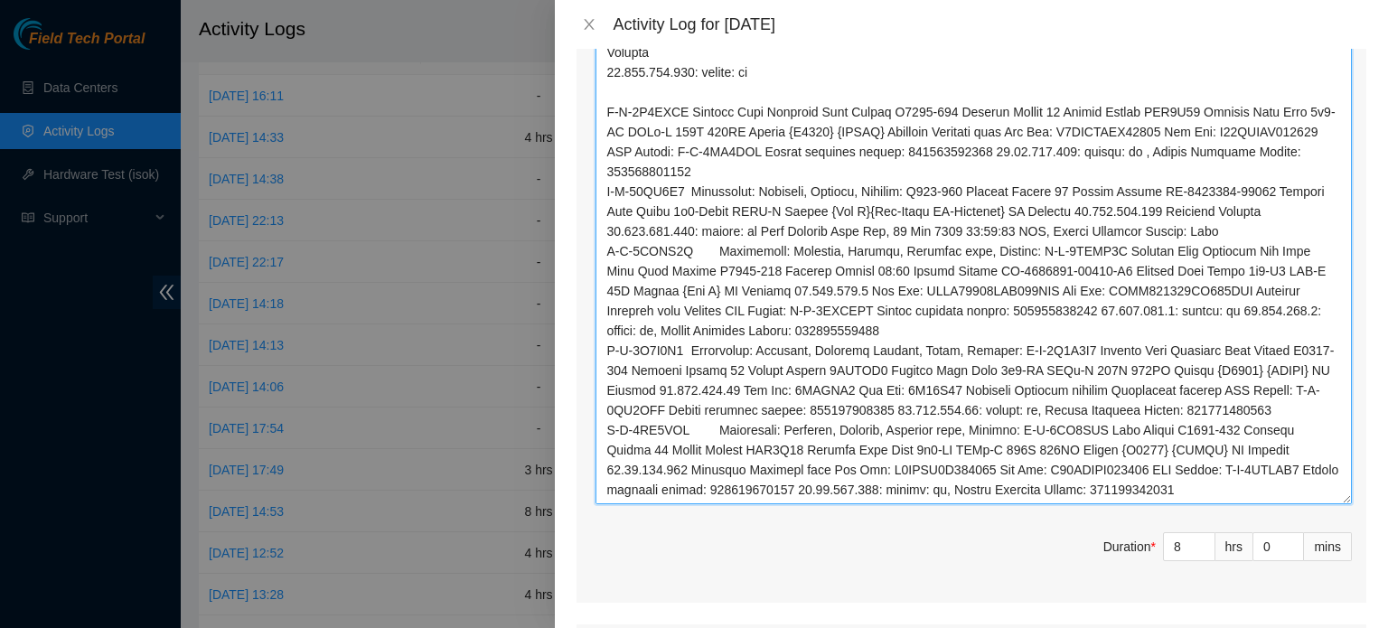
drag, startPoint x: 1331, startPoint y: 136, endPoint x: 1343, endPoint y: 493, distance: 357.1
drag, startPoint x: 683, startPoint y: 104, endPoint x: 896, endPoint y: 110, distance: 213.3
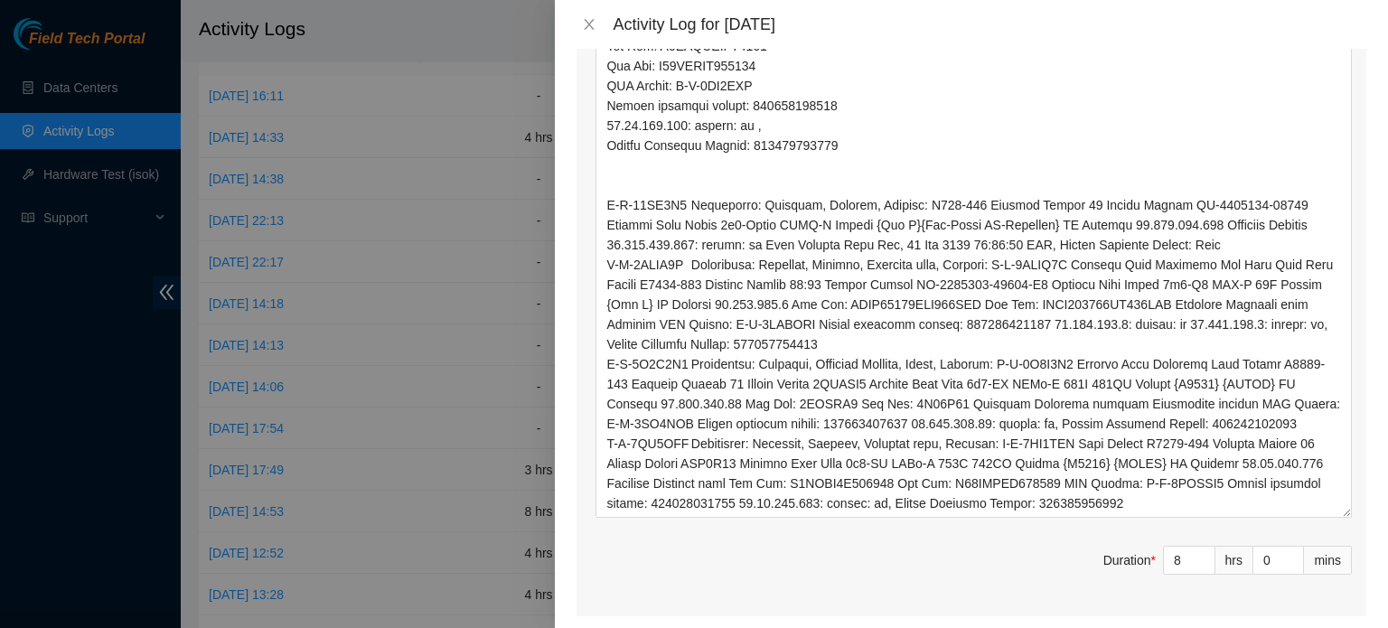
scroll to position [174, 0]
drag, startPoint x: 1334, startPoint y: 213, endPoint x: 1312, endPoint y: 517, distance: 304.3
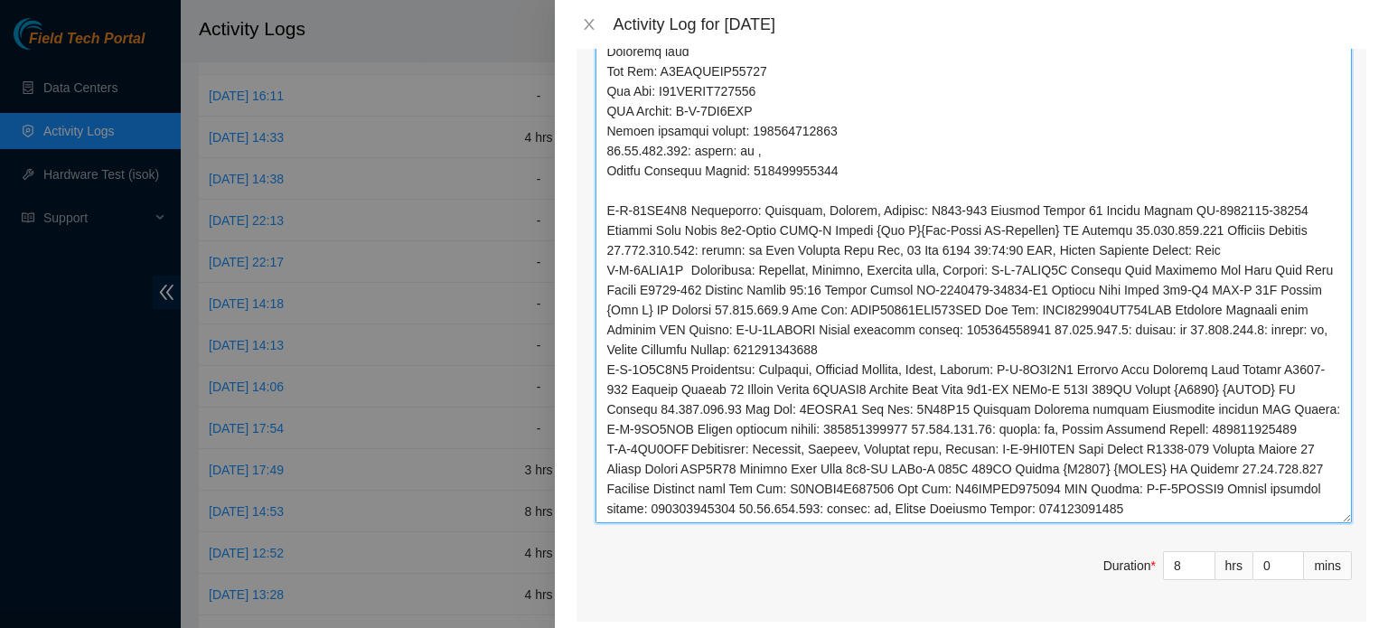
scroll to position [3992, 0]
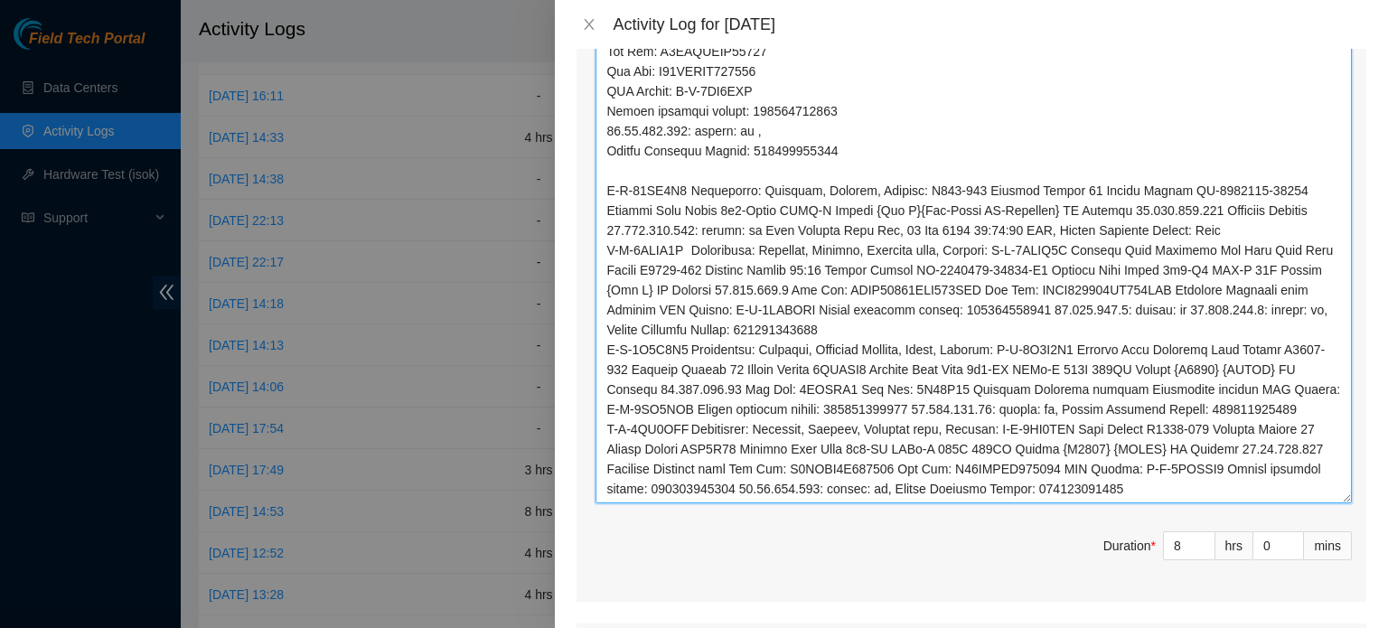
drag, startPoint x: 694, startPoint y: 168, endPoint x: 959, endPoint y: 160, distance: 264.9
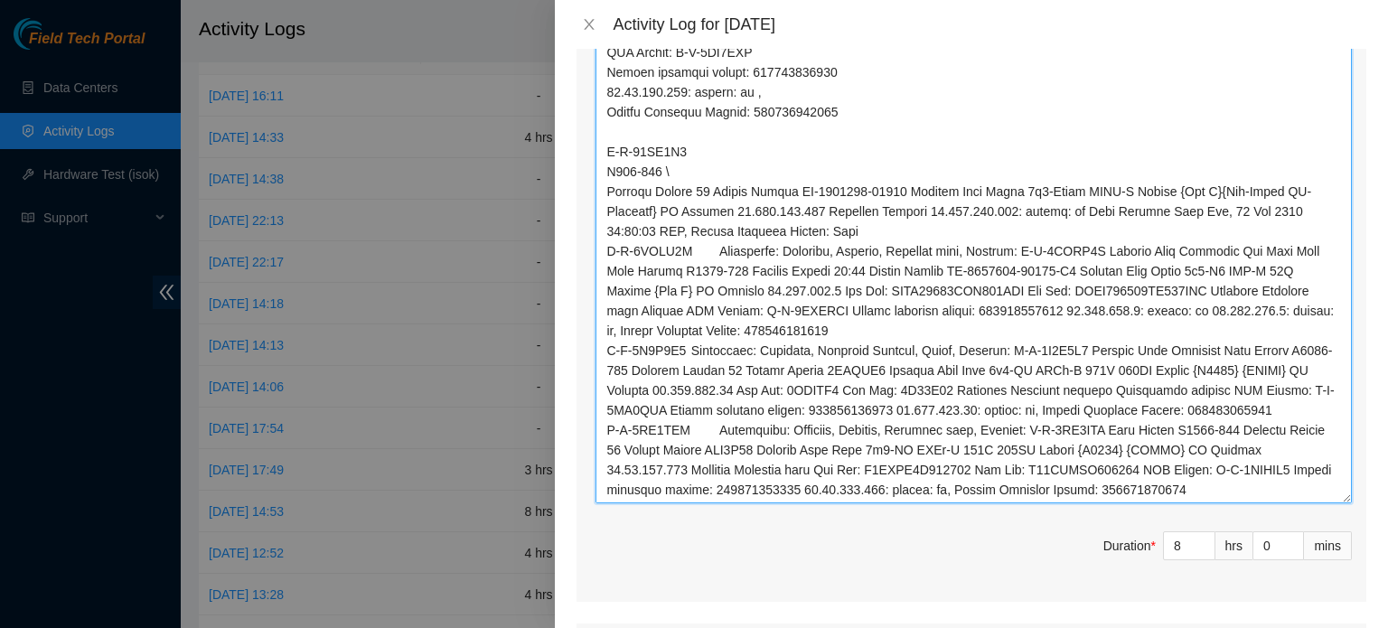
scroll to position [3972, 0]
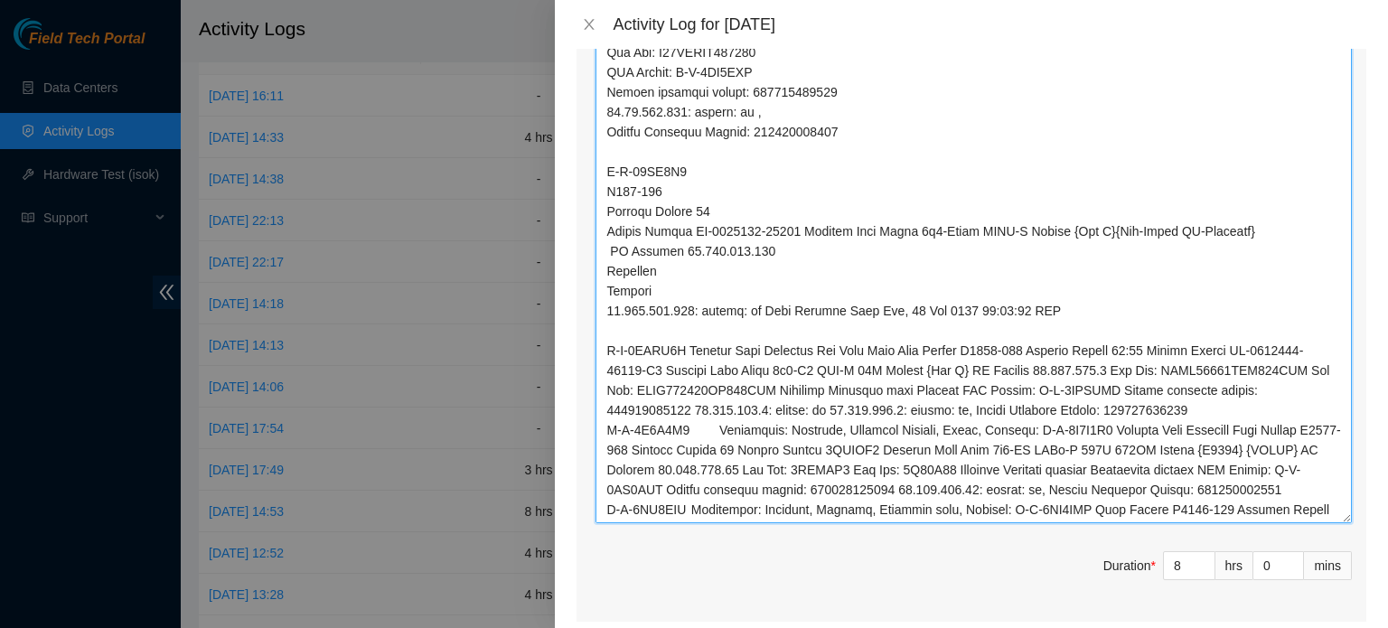
drag, startPoint x: 682, startPoint y: 345, endPoint x: 978, endPoint y: 345, distance: 296.3
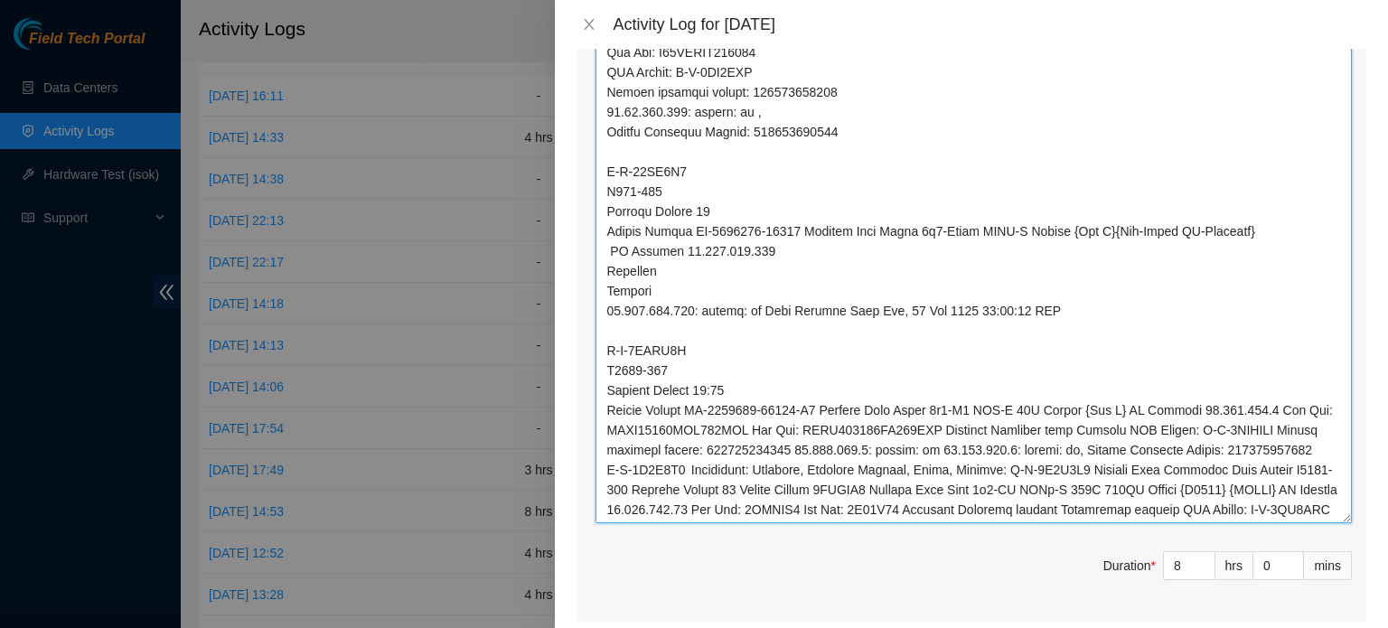
drag, startPoint x: 1059, startPoint y: 357, endPoint x: 1116, endPoint y: 347, distance: 57.8
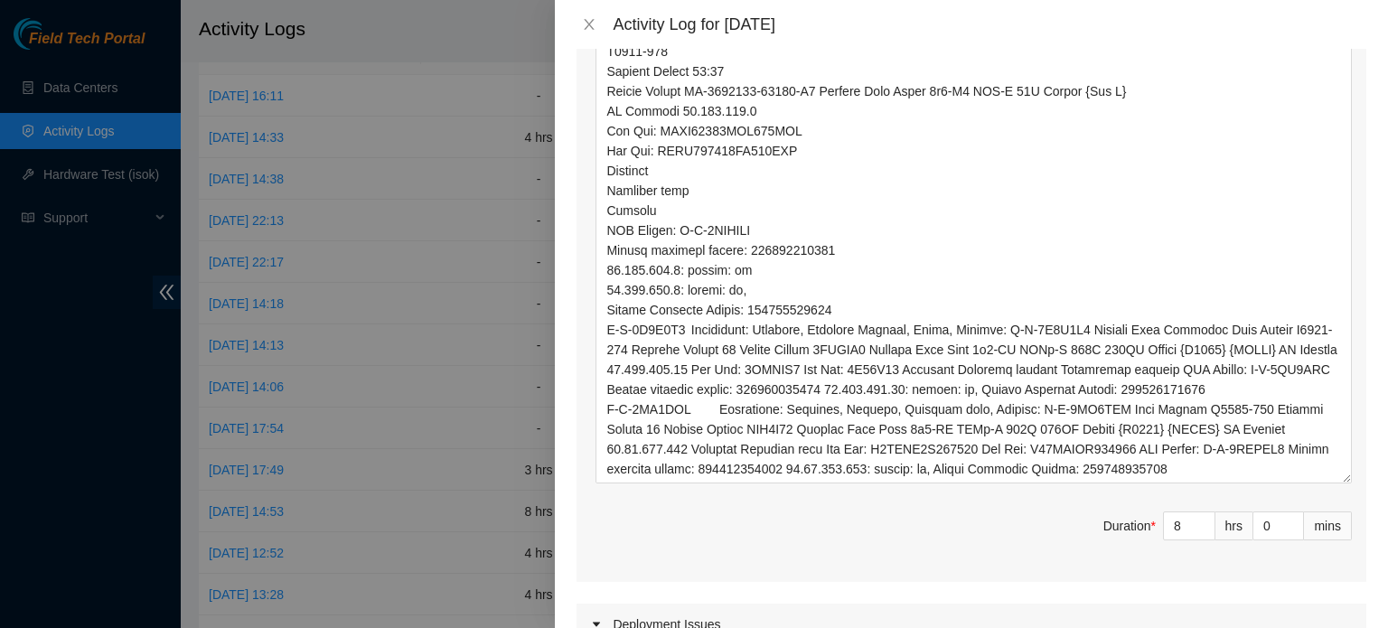
scroll to position [163, 0]
drag, startPoint x: 1334, startPoint y: 166, endPoint x: 1348, endPoint y: 476, distance: 310.2
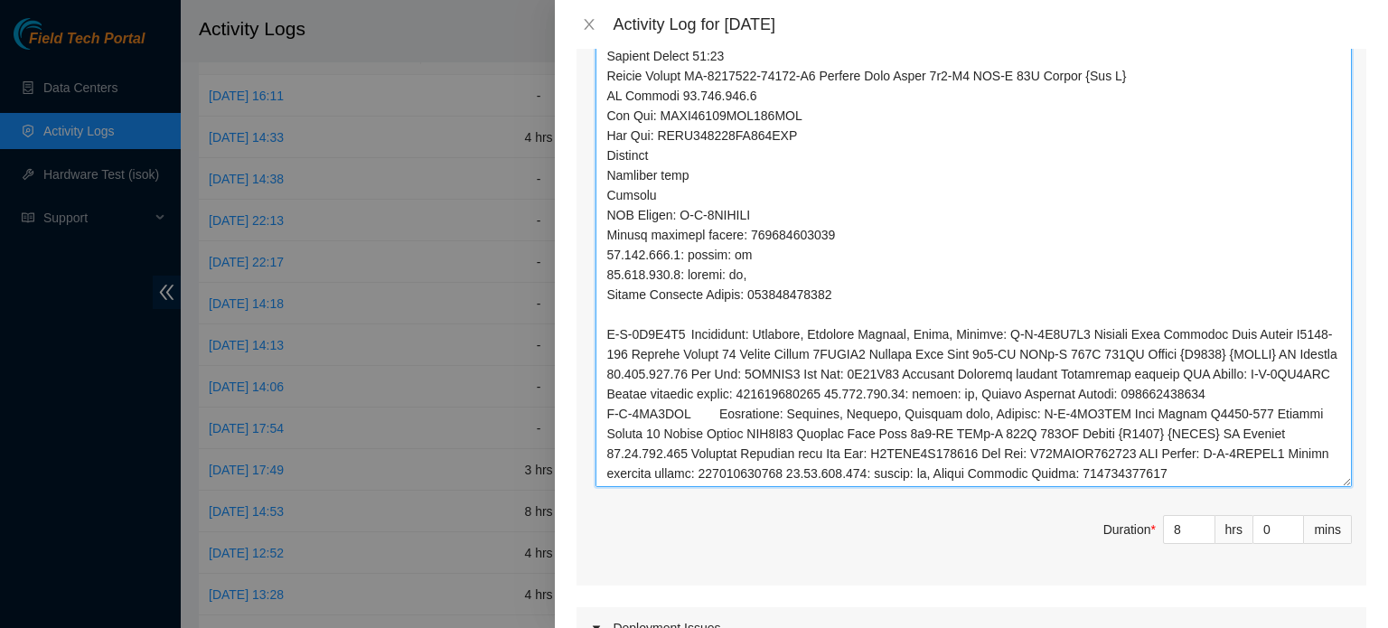
drag, startPoint x: 689, startPoint y: 329, endPoint x: 1099, endPoint y: 332, distance: 409.3
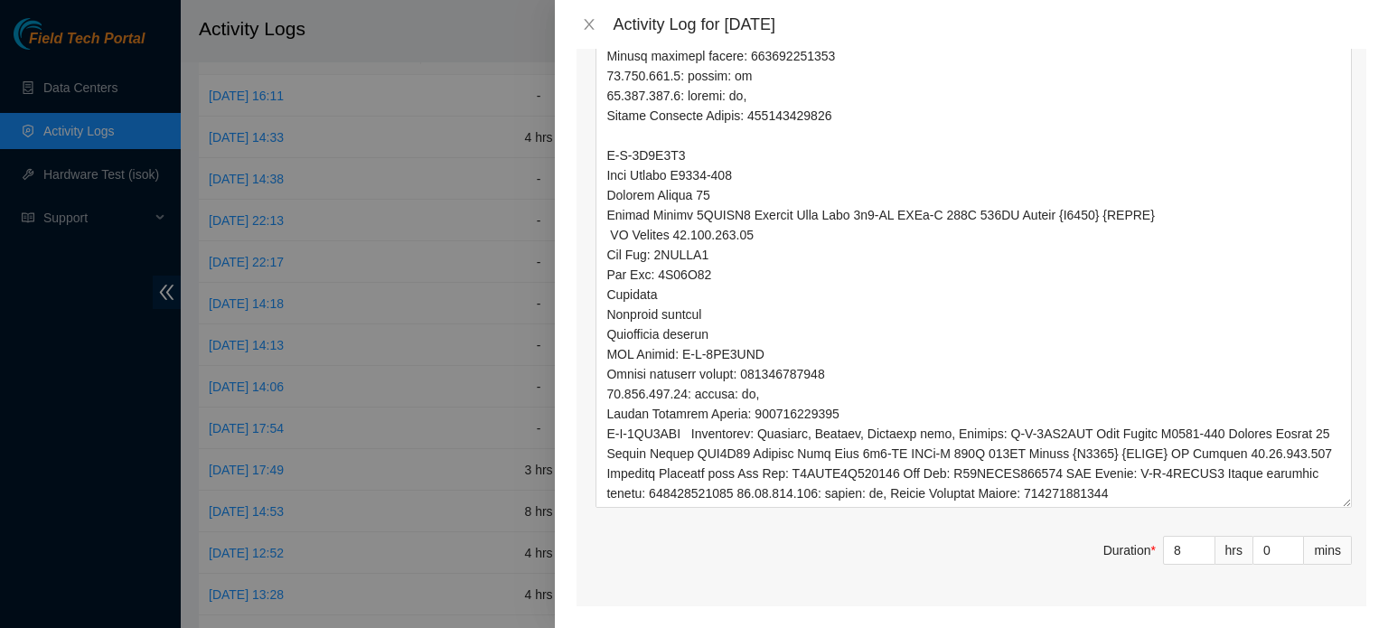
scroll to position [113, 0]
drag, startPoint x: 1331, startPoint y: 250, endPoint x: 1337, endPoint y: 499, distance: 248.5
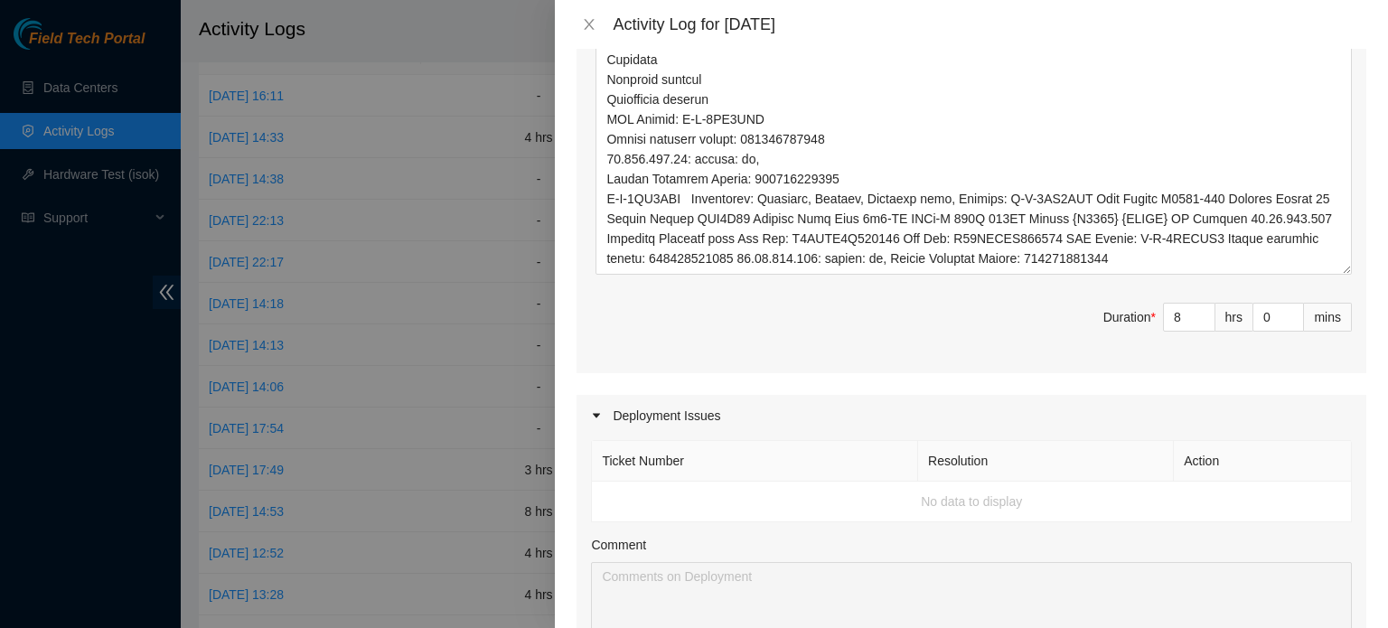
scroll to position [0, 0]
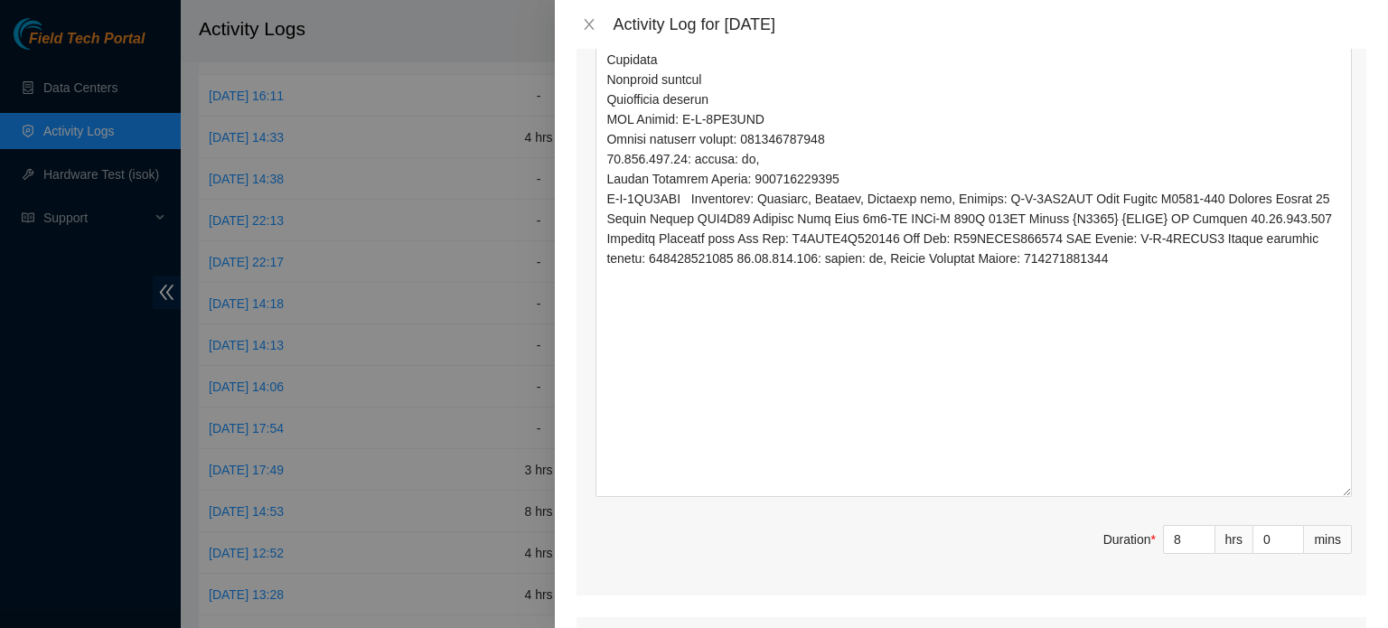
drag, startPoint x: 1334, startPoint y: 151, endPoint x: 1334, endPoint y: 490, distance: 338.8
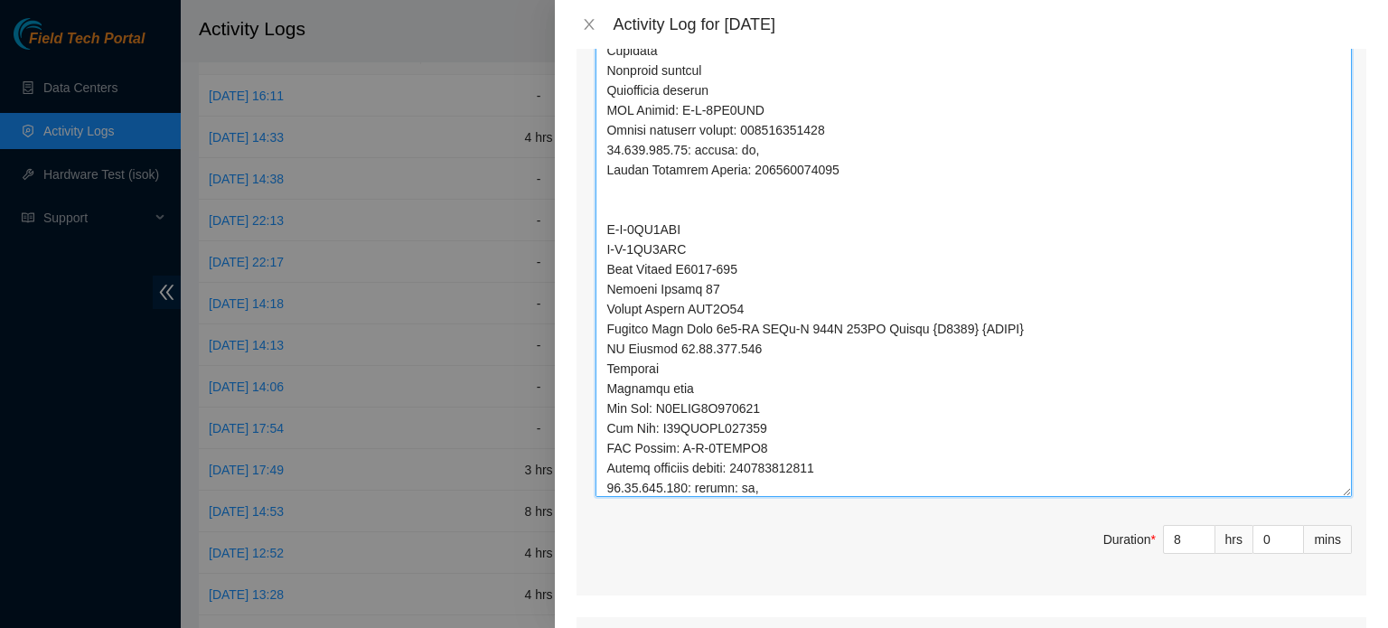
scroll to position [29, 0]
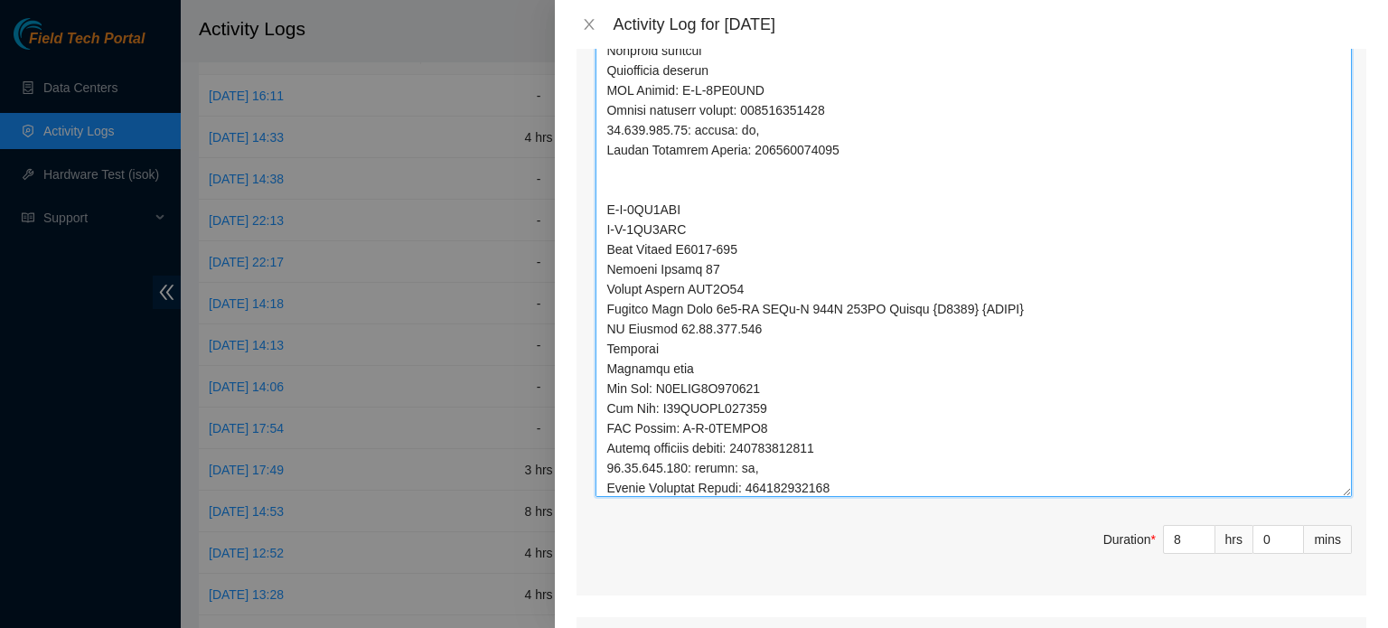
type textarea "B-W-14UCB1G Rack Number C618-305 Machine Number 10 Serial Number CT-4231107-004…"
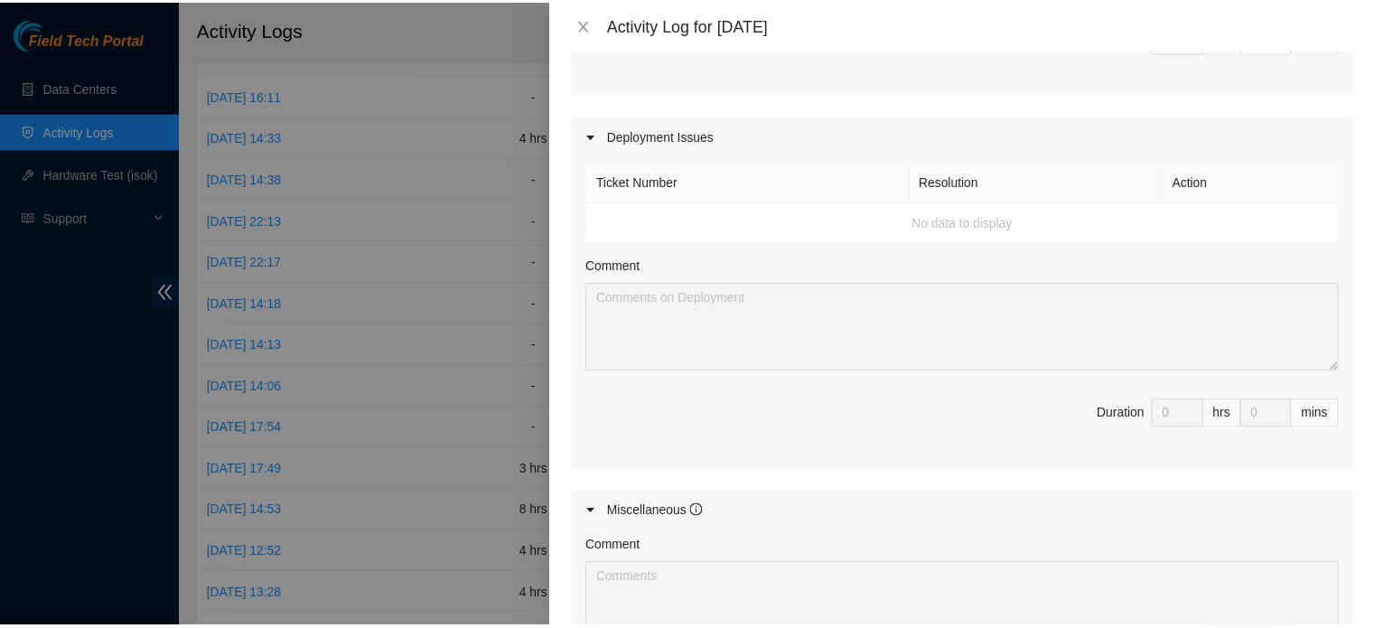
scroll to position [5702, 0]
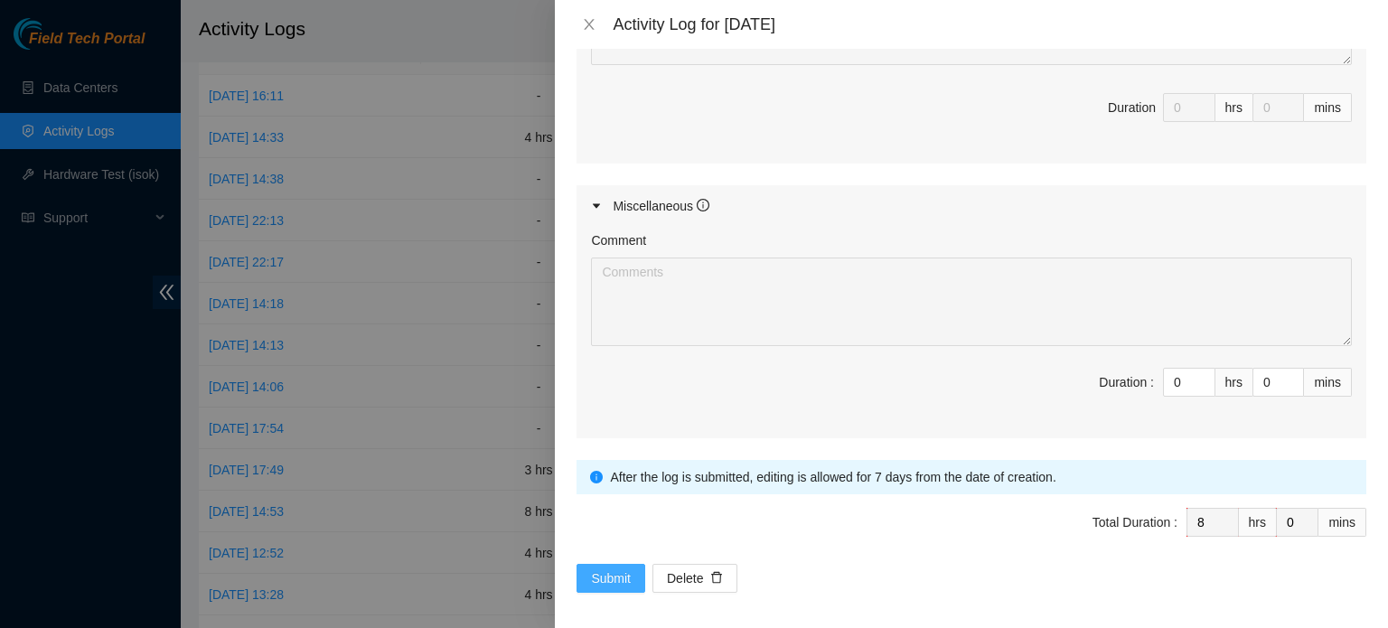
click at [622, 568] on span "Submit" at bounding box center [611, 578] width 40 height 20
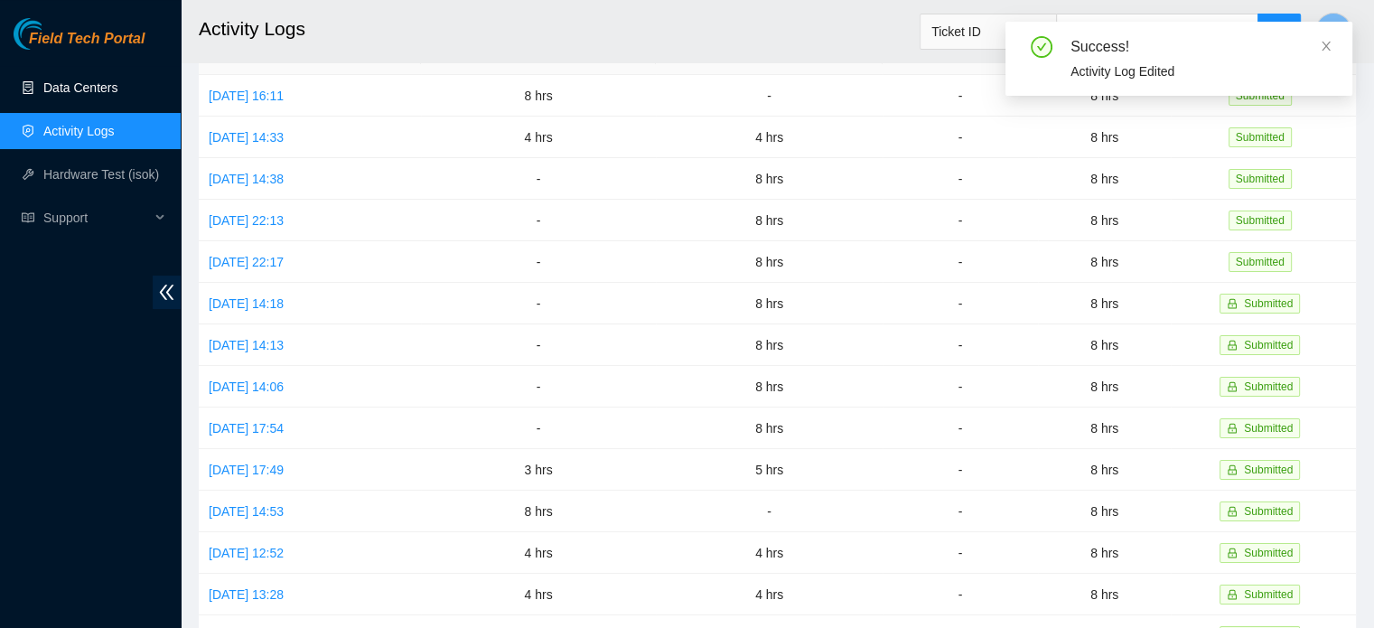
click at [91, 89] on link "Data Centers" at bounding box center [80, 87] width 74 height 14
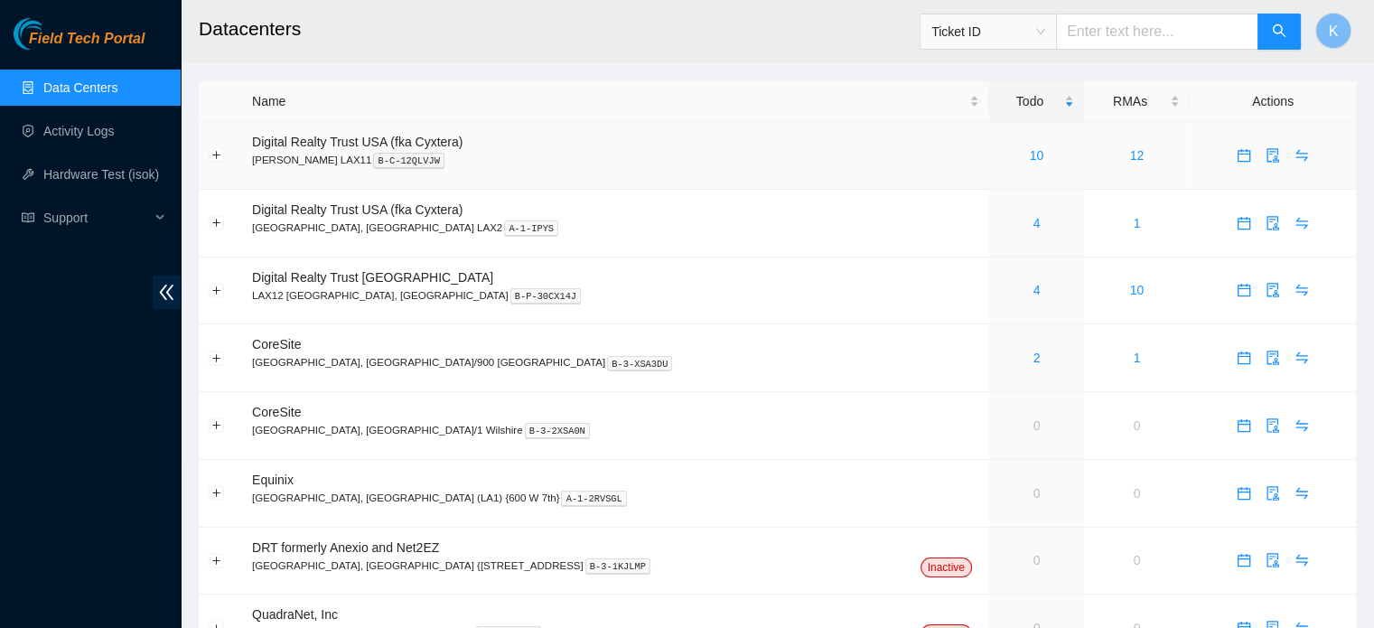
click at [1030, 154] on link "10" at bounding box center [1037, 155] width 14 height 14
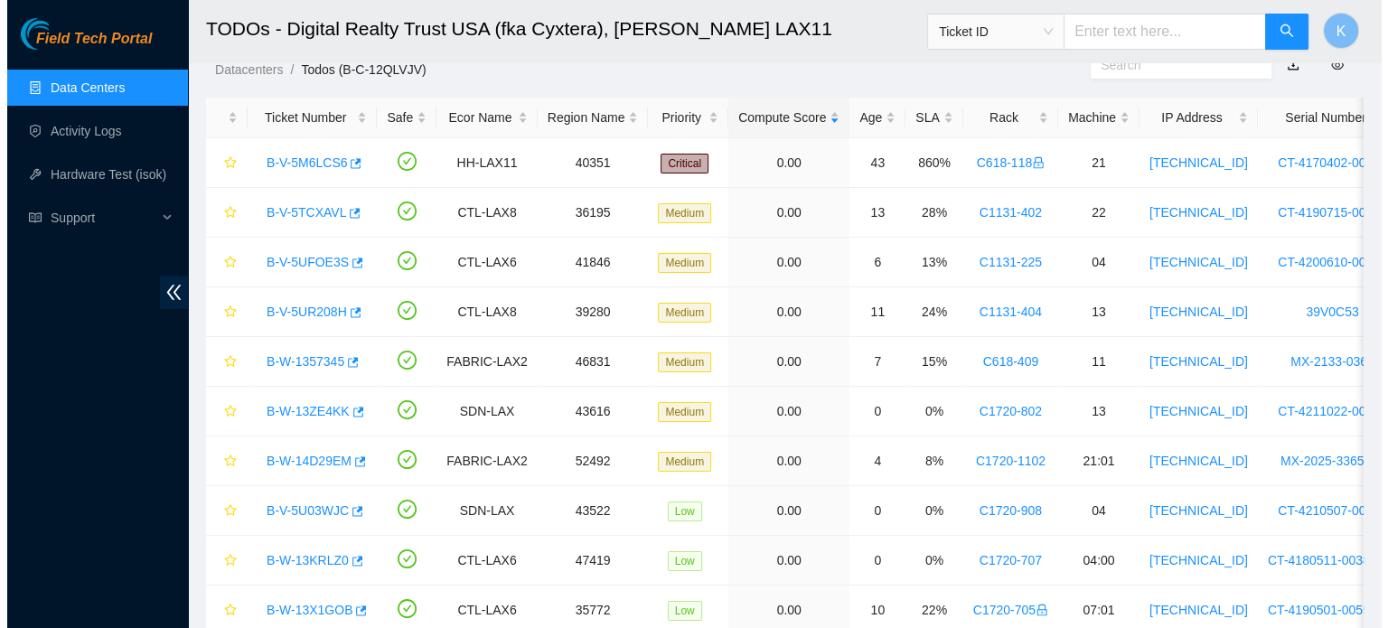
scroll to position [51, 0]
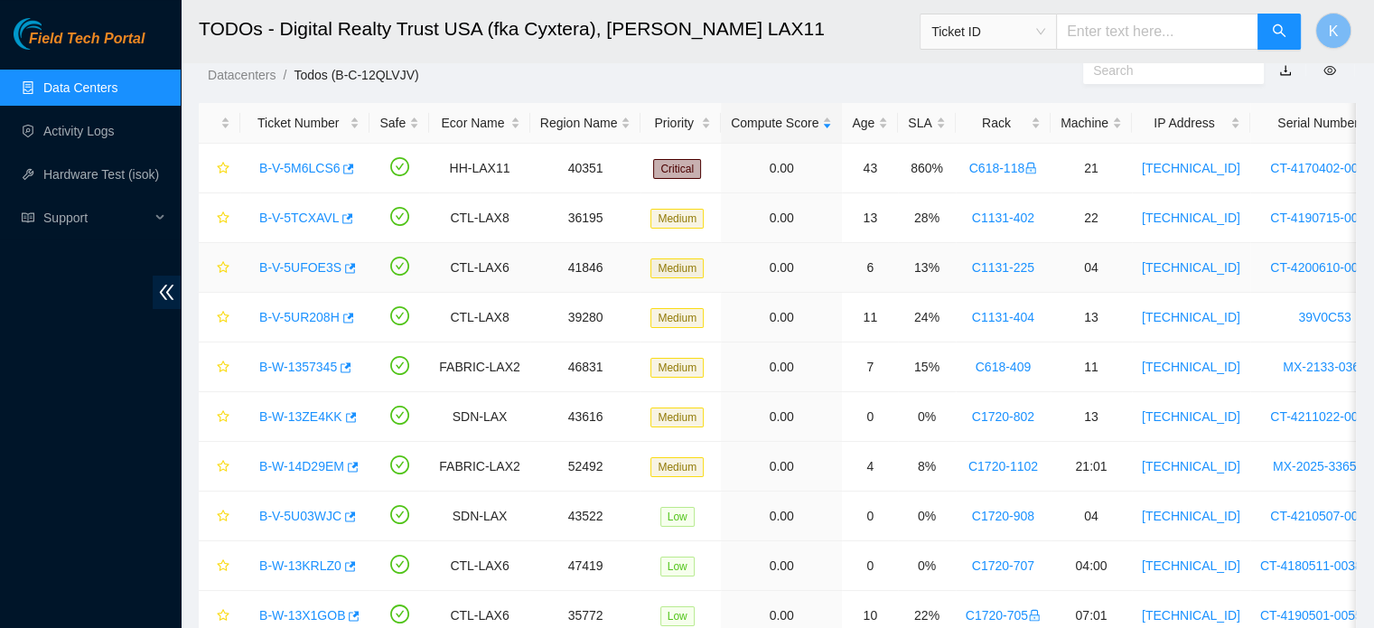
click at [298, 268] on link "B-V-5UFOE3S" at bounding box center [300, 267] width 82 height 14
